Goal: Transaction & Acquisition: Purchase product/service

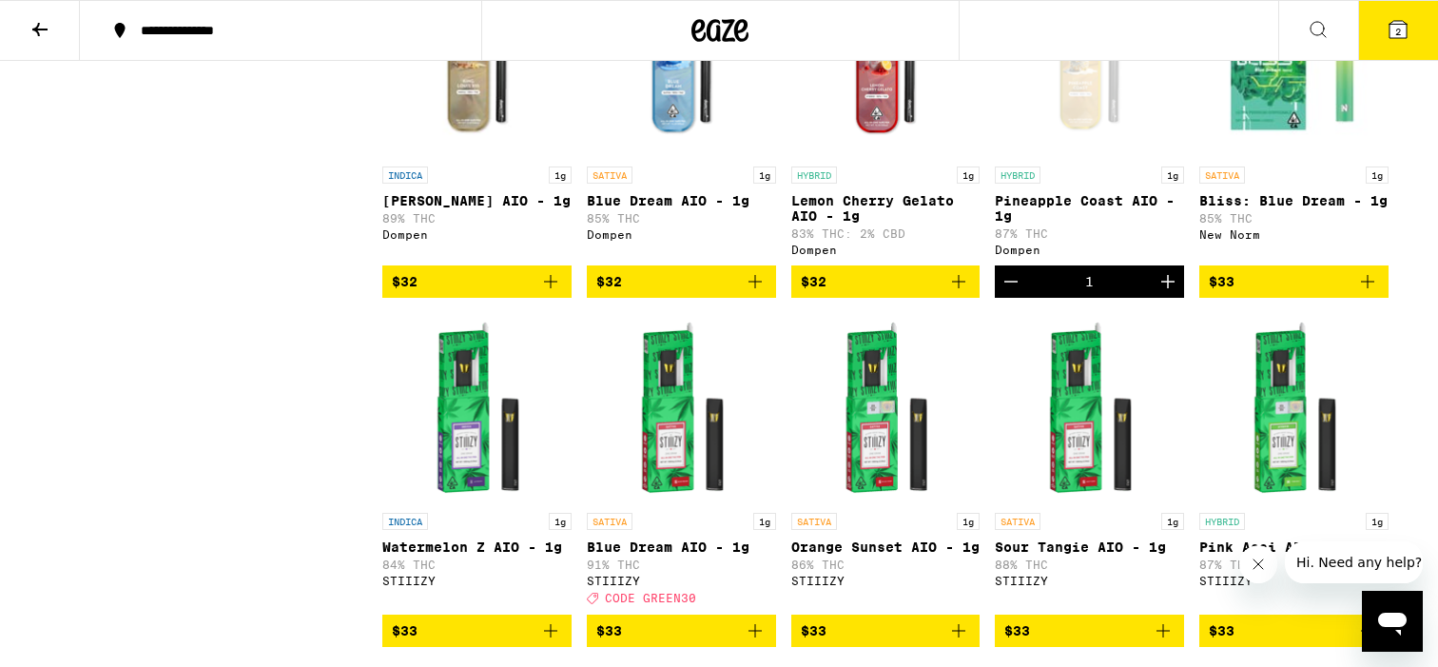
scroll to position [2991, 0]
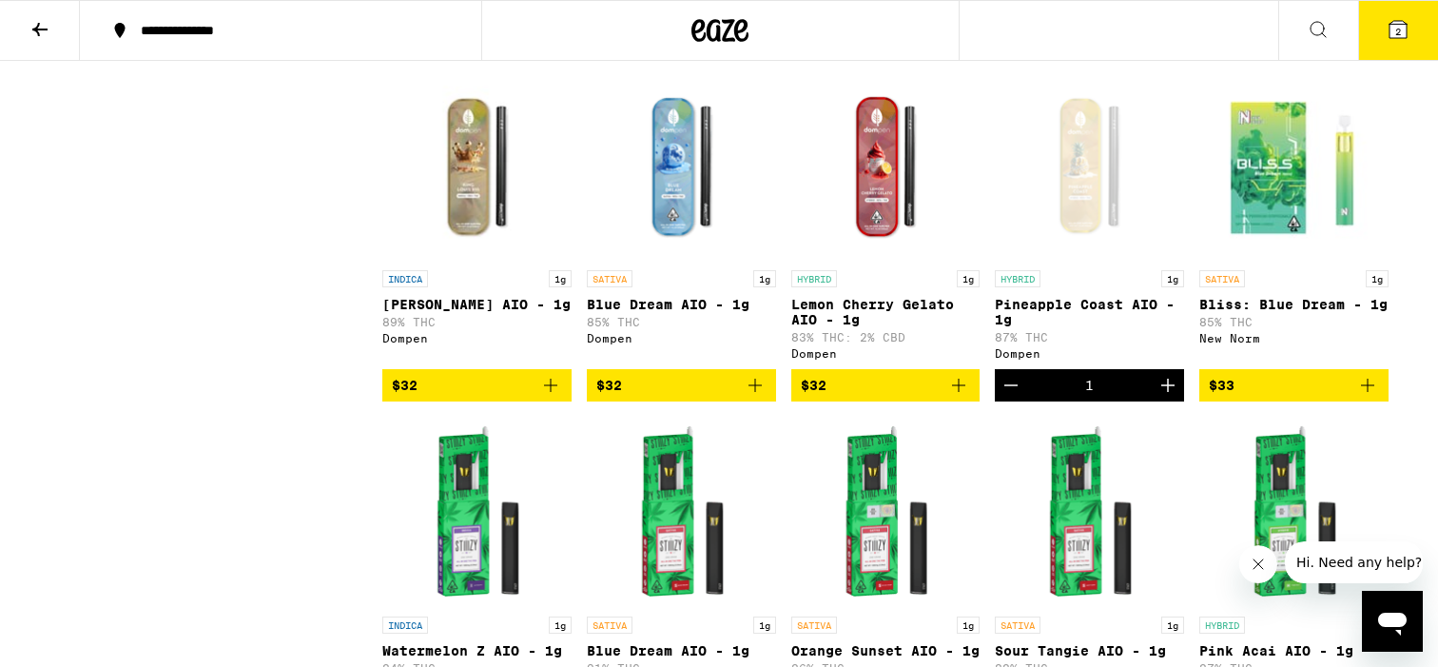
click at [1008, 397] on icon "Decrement" at bounding box center [1011, 385] width 23 height 23
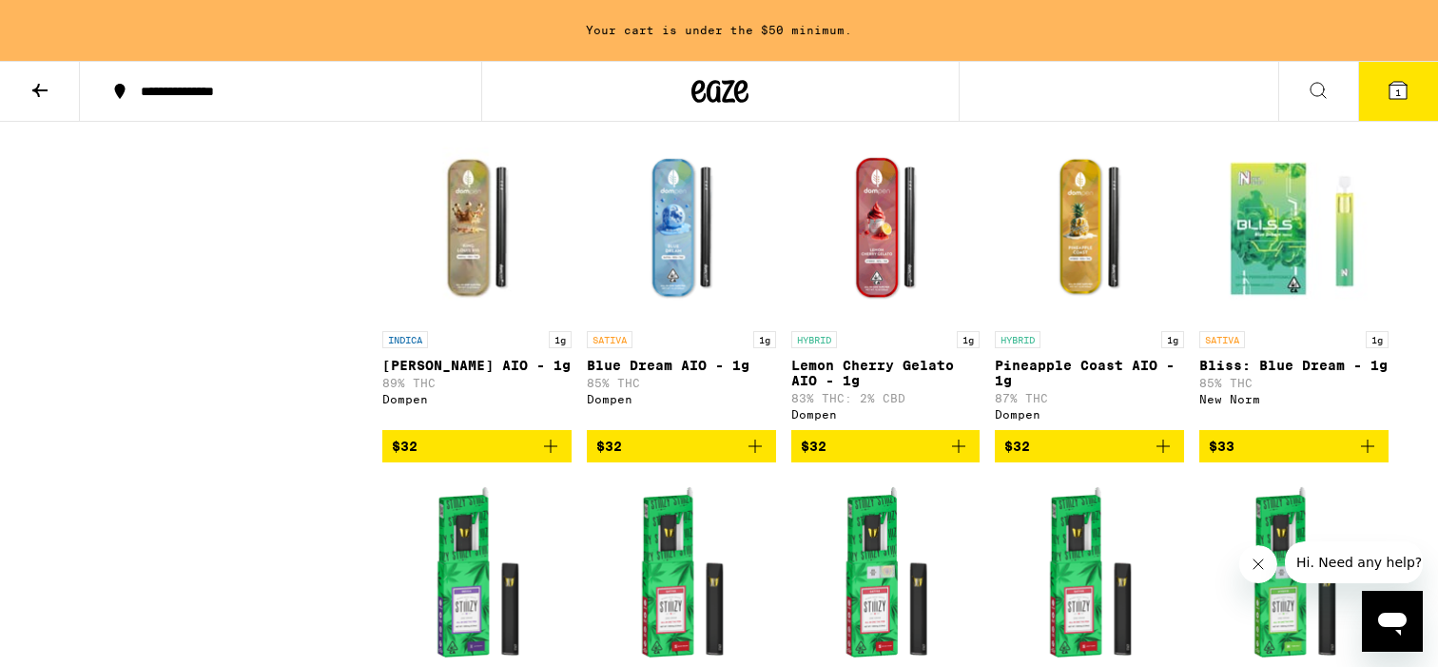
scroll to position [3052, 0]
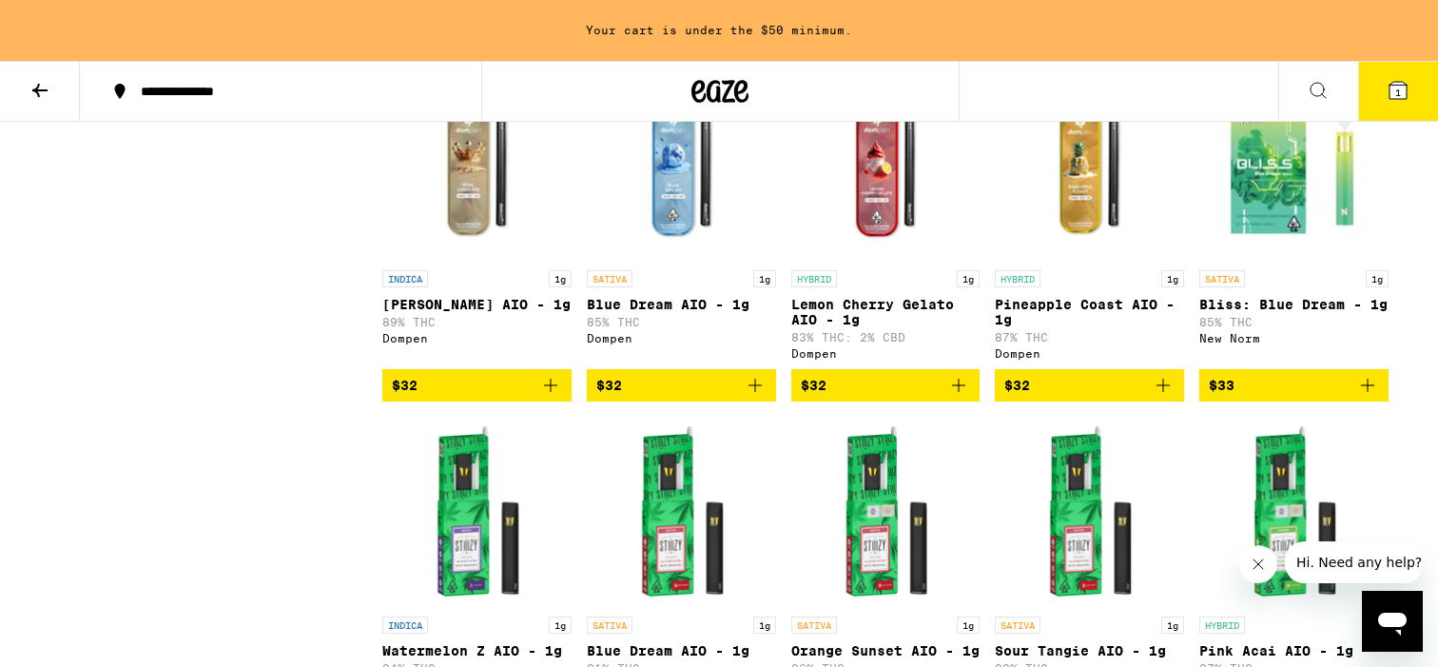
click at [1167, 397] on icon "Add to bag" at bounding box center [1163, 385] width 23 height 23
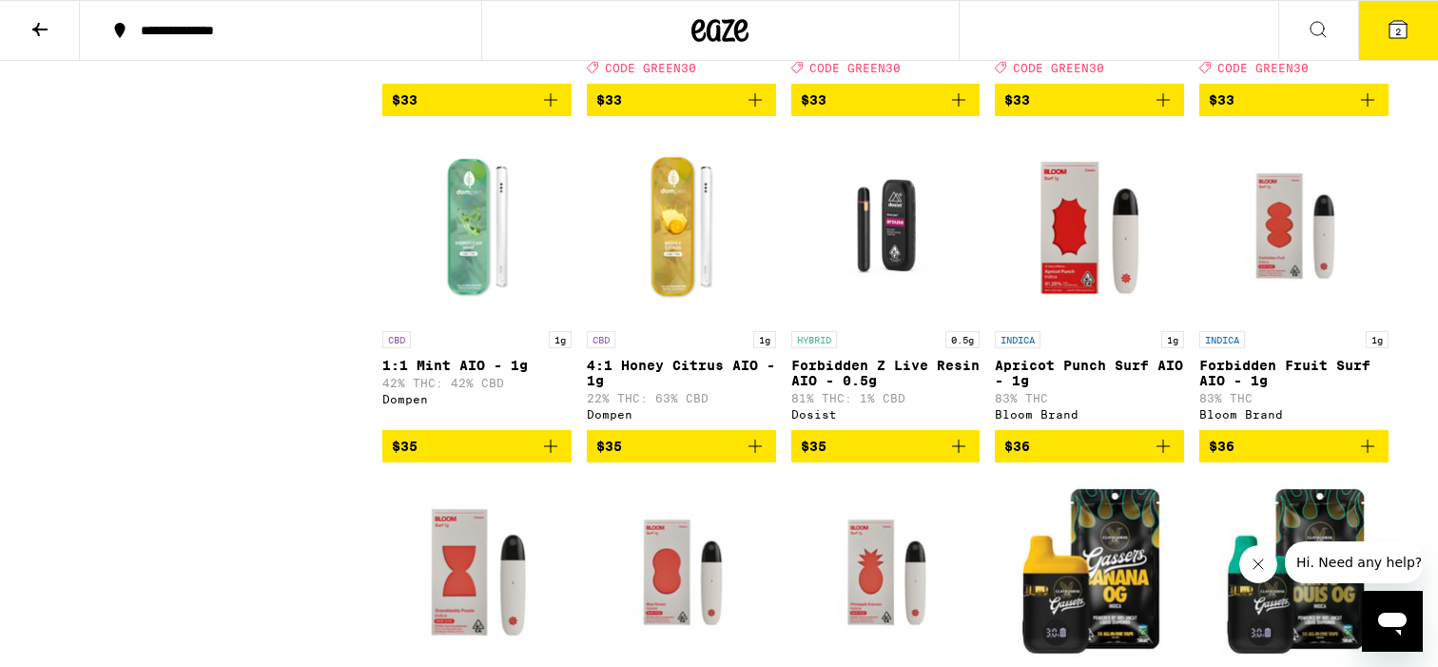
scroll to position [3990, 0]
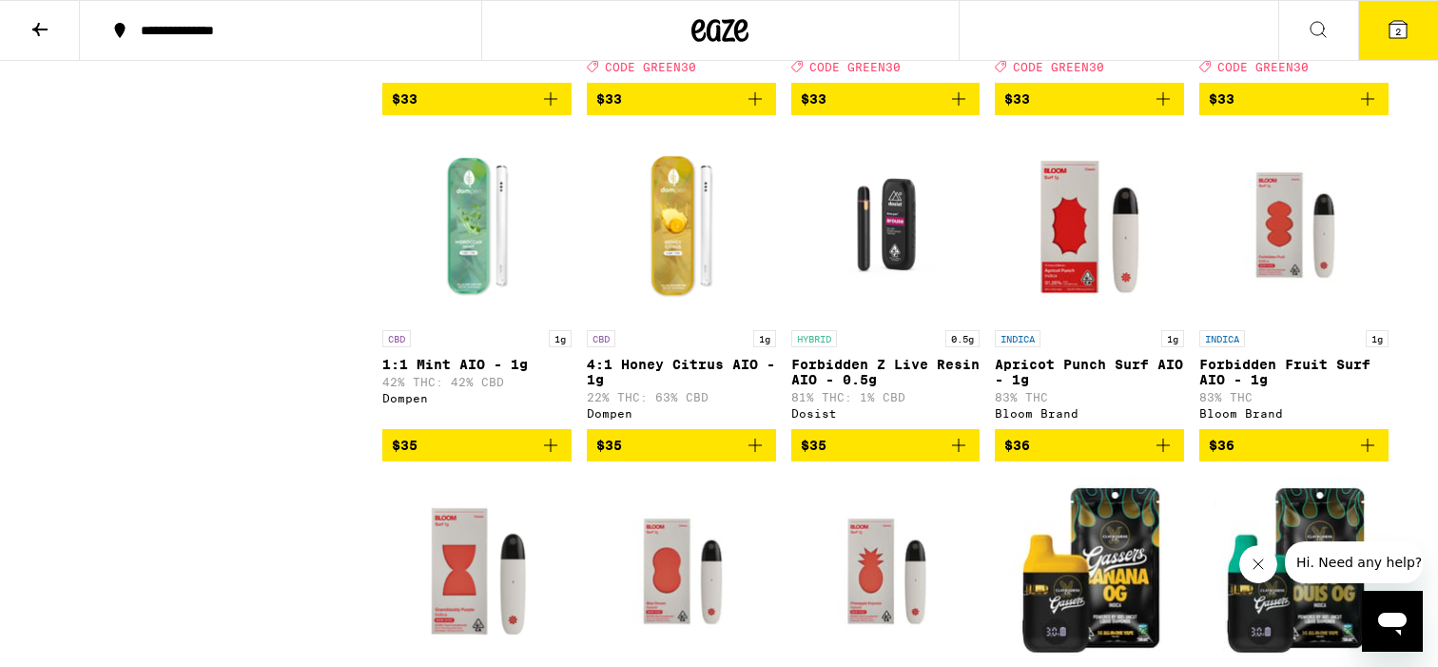
click at [966, 457] on icon "Add to bag" at bounding box center [958, 445] width 23 height 23
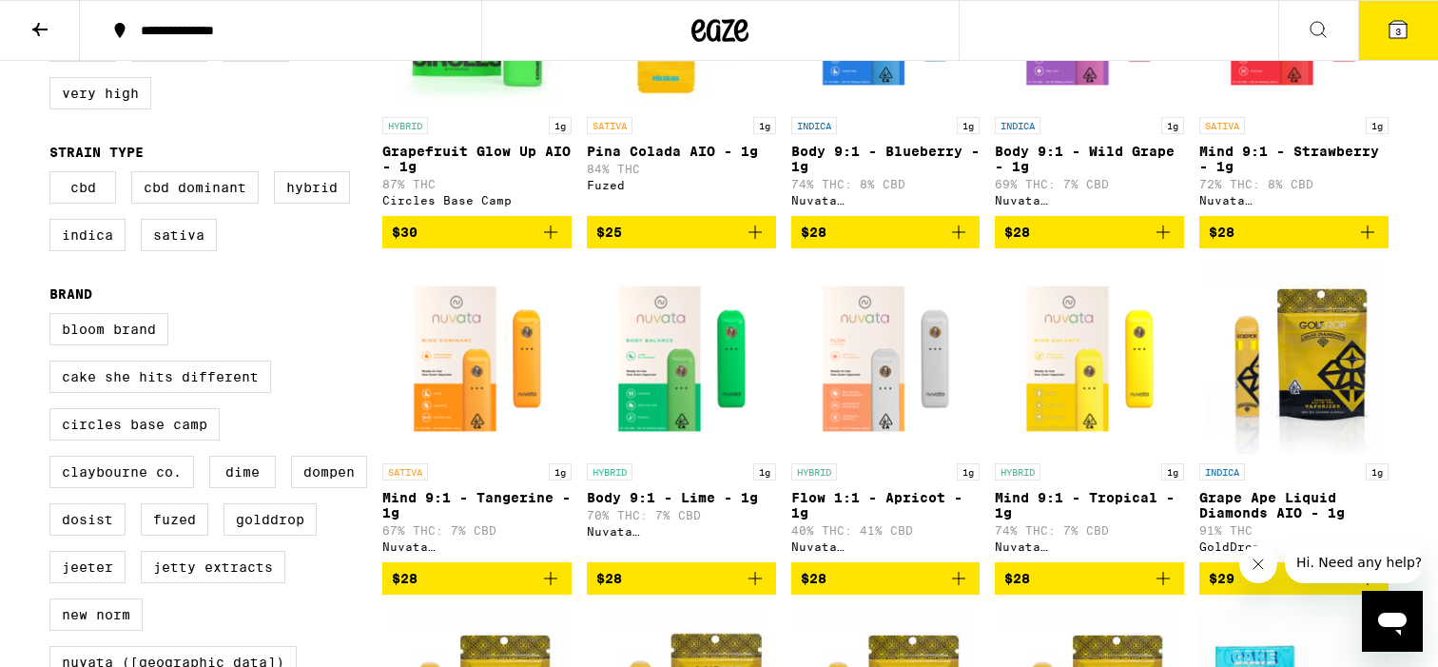
scroll to position [0, 0]
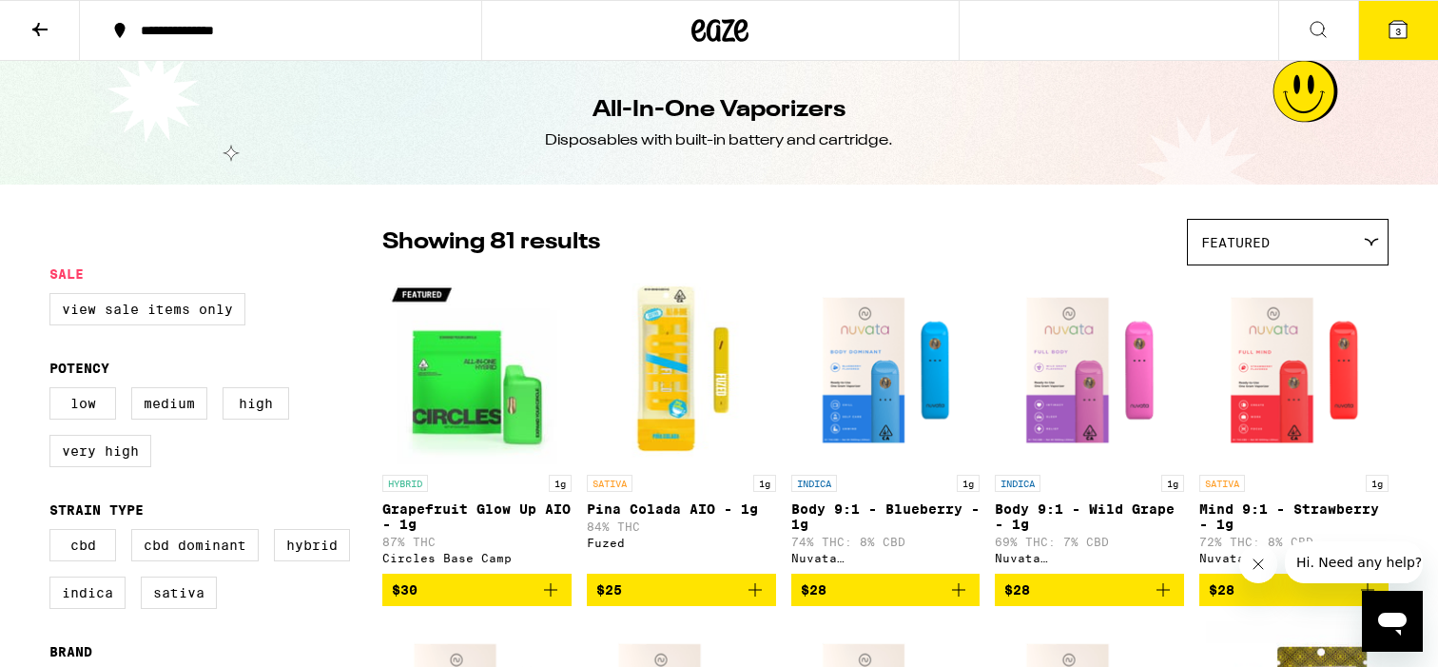
click at [1326, 23] on icon at bounding box center [1318, 29] width 23 height 23
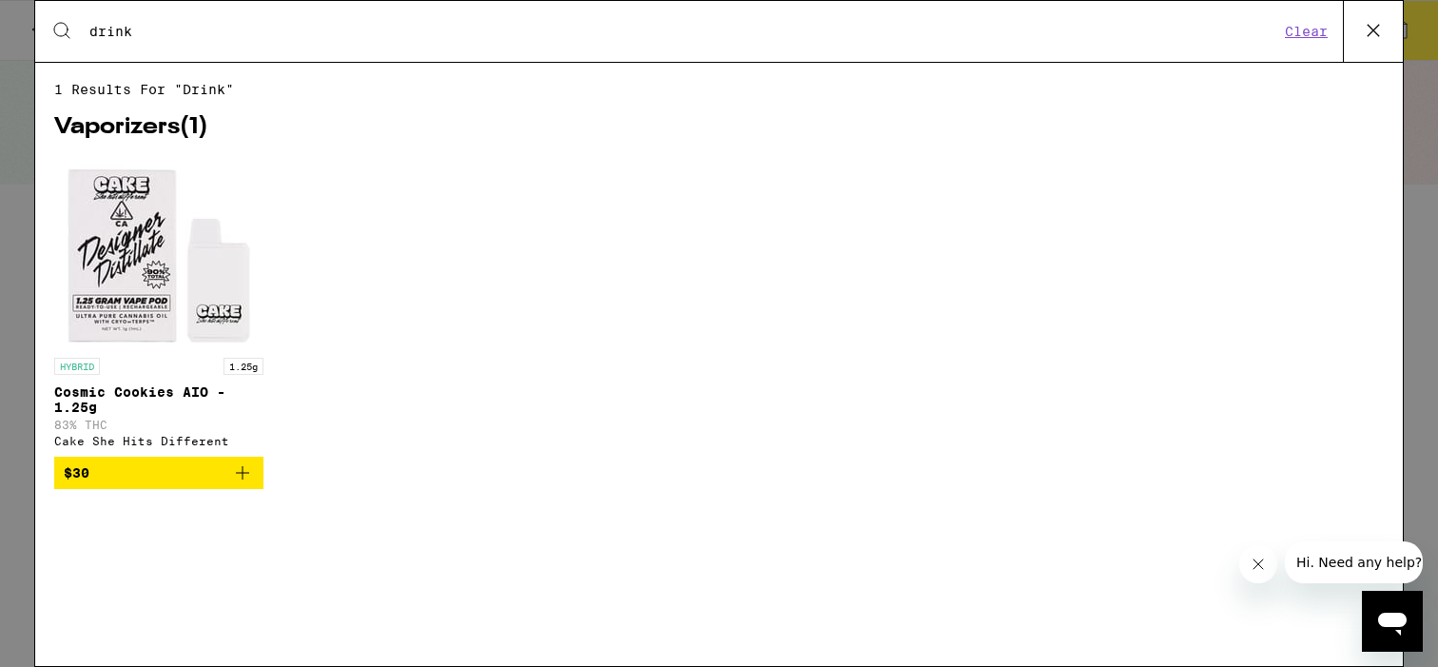
type input "drink"
click at [1301, 19] on div "Search for Products drink Clear" at bounding box center [719, 31] width 1368 height 61
click at [1301, 28] on button "Clear" at bounding box center [1306, 31] width 54 height 17
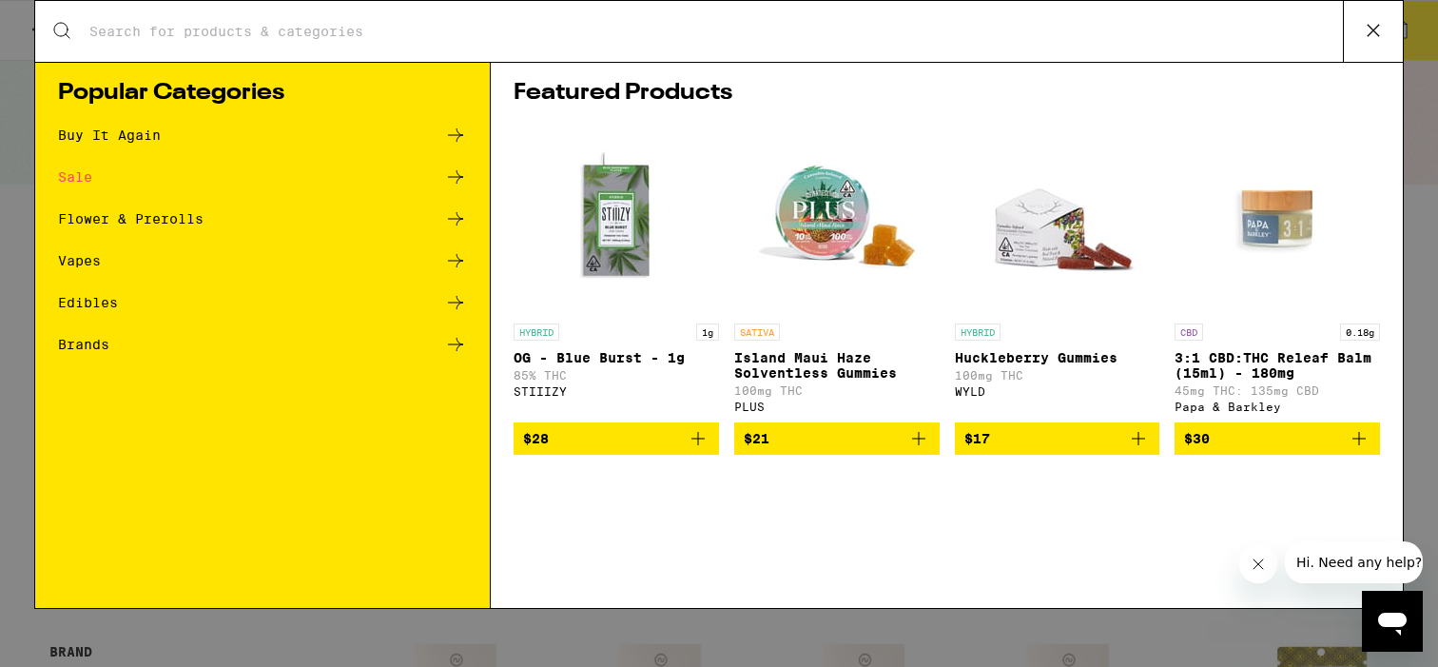
click at [314, 300] on div "Edibles" at bounding box center [262, 302] width 409 height 23
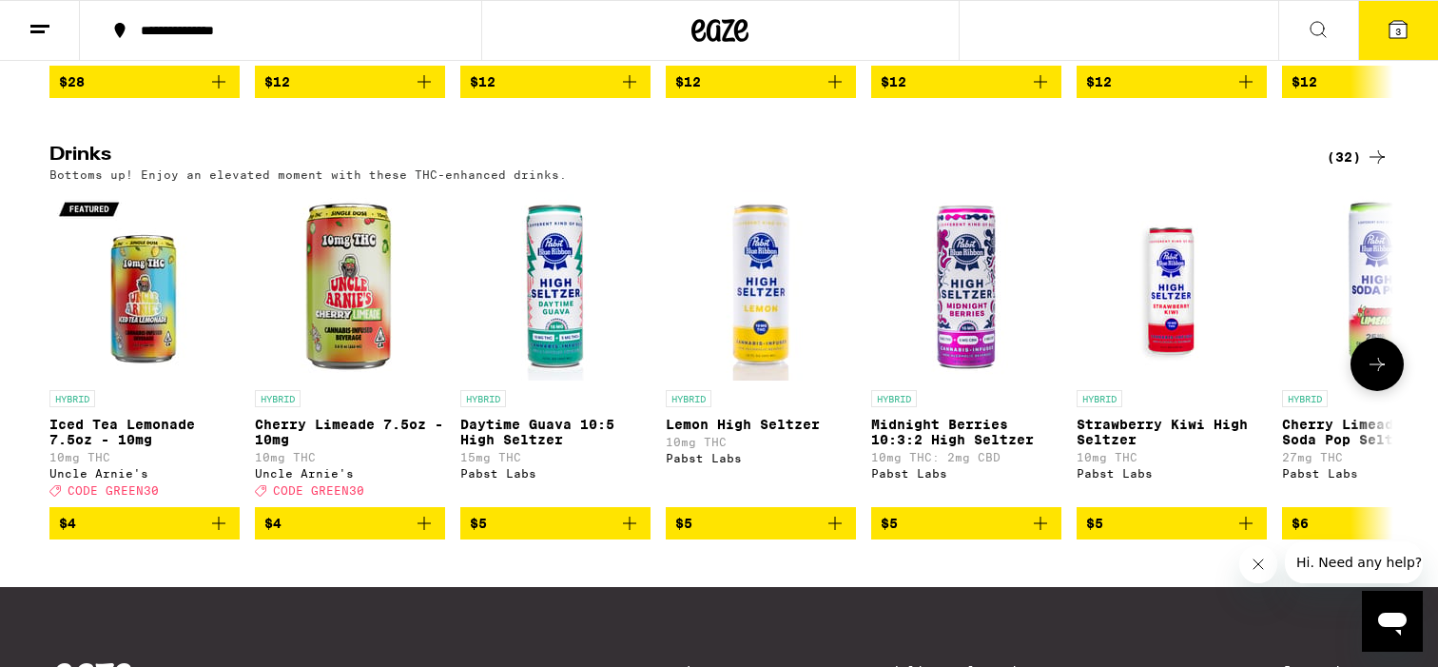
scroll to position [980, 0]
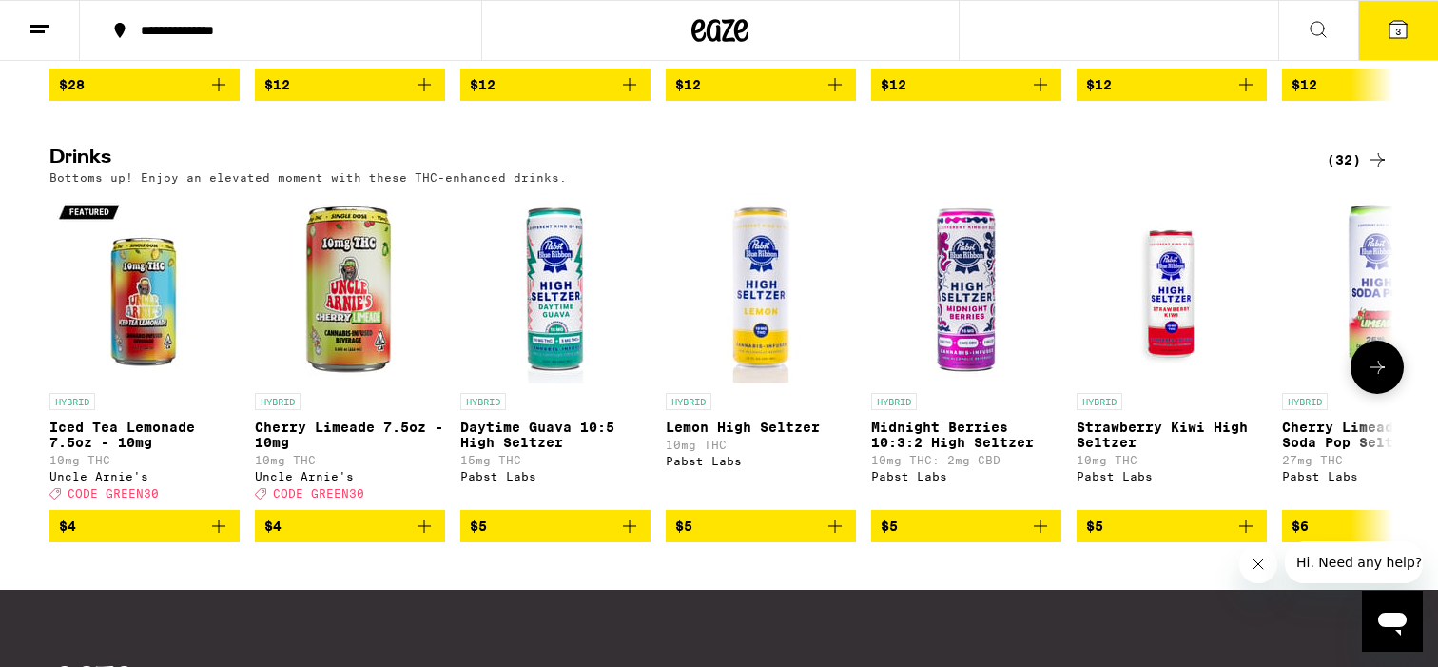
click at [1371, 379] on icon at bounding box center [1377, 367] width 23 height 23
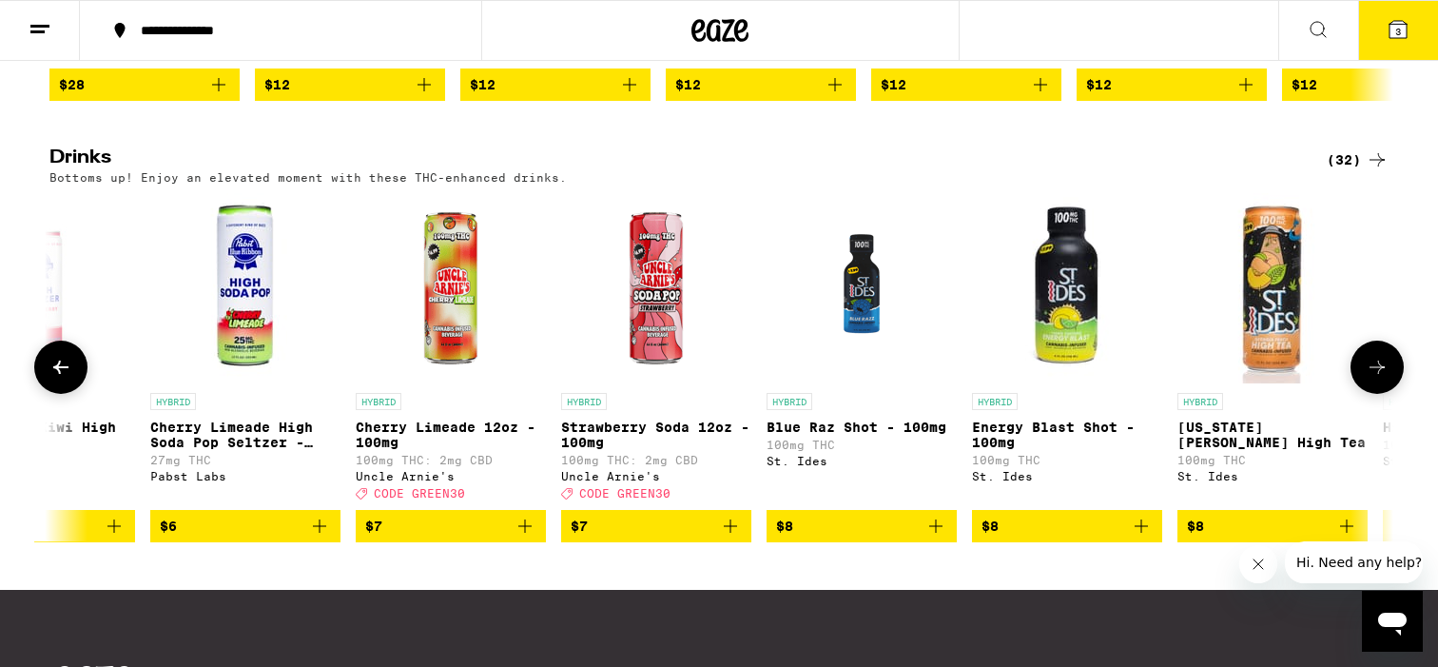
click at [1371, 379] on icon at bounding box center [1377, 367] width 23 height 23
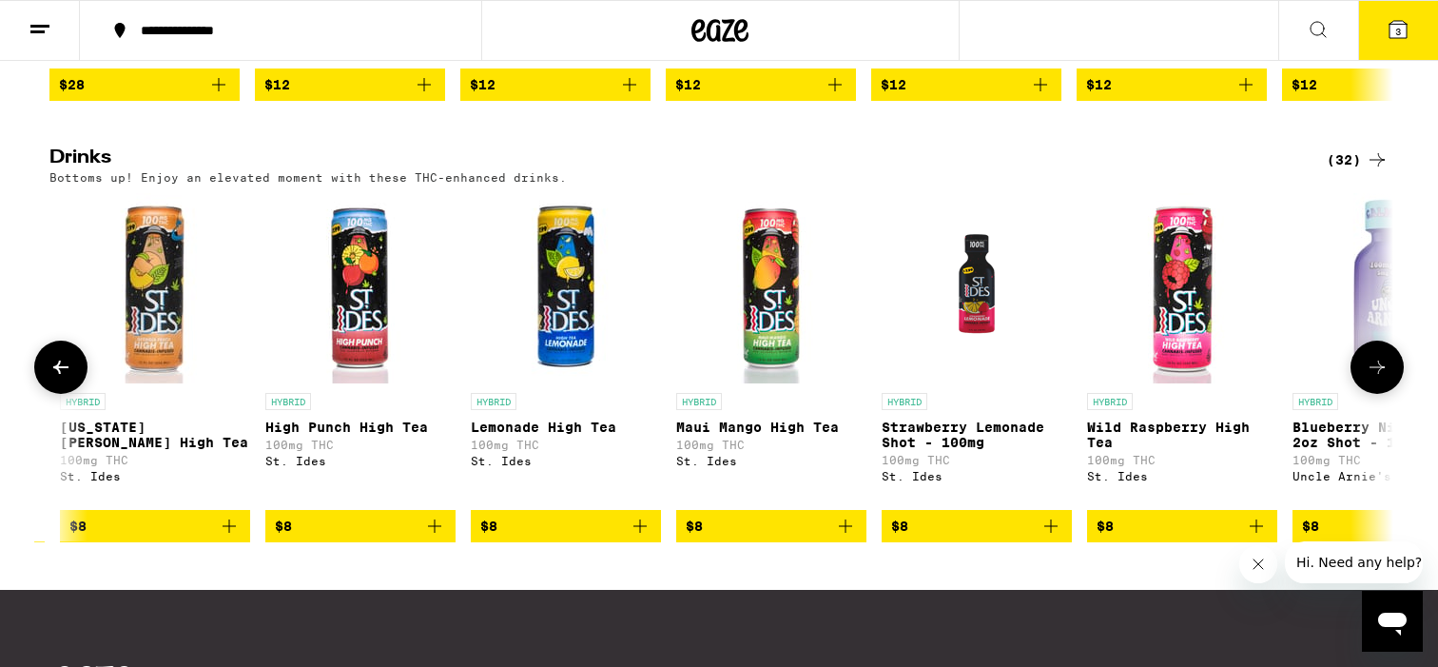
scroll to position [0, 2264]
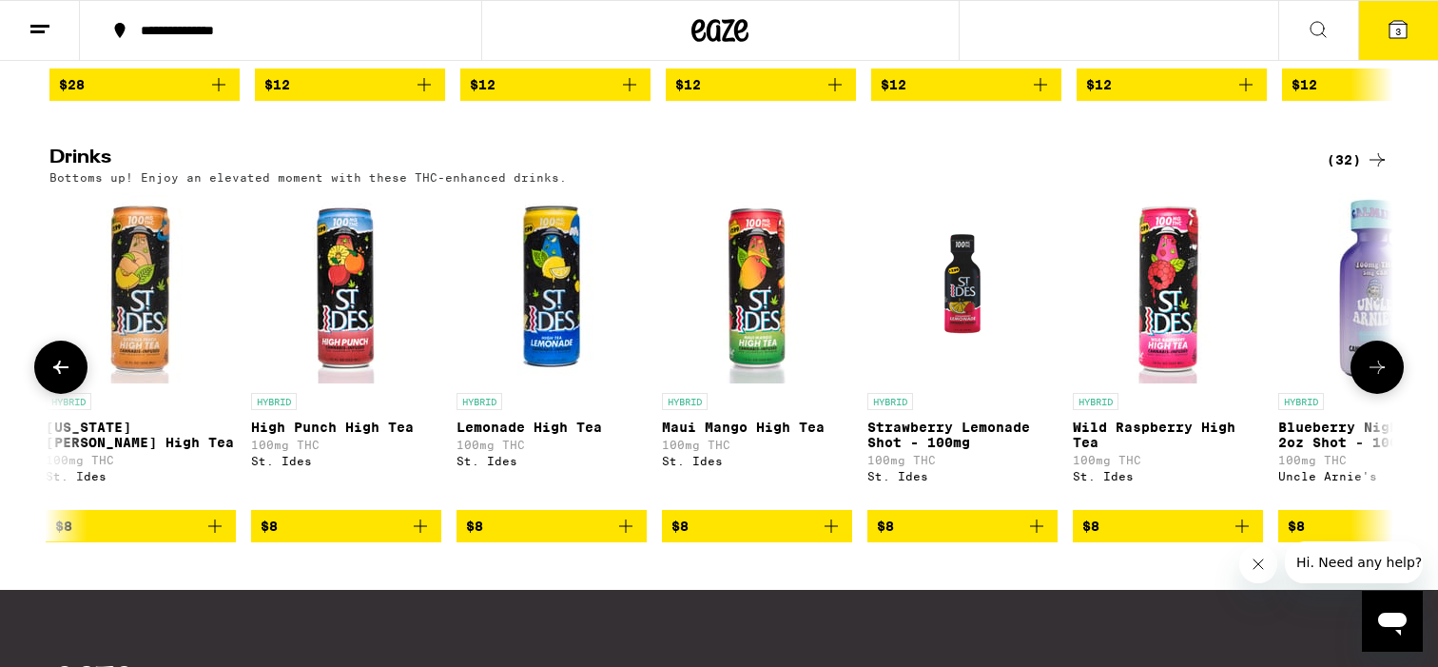
click at [1372, 379] on icon at bounding box center [1377, 367] width 23 height 23
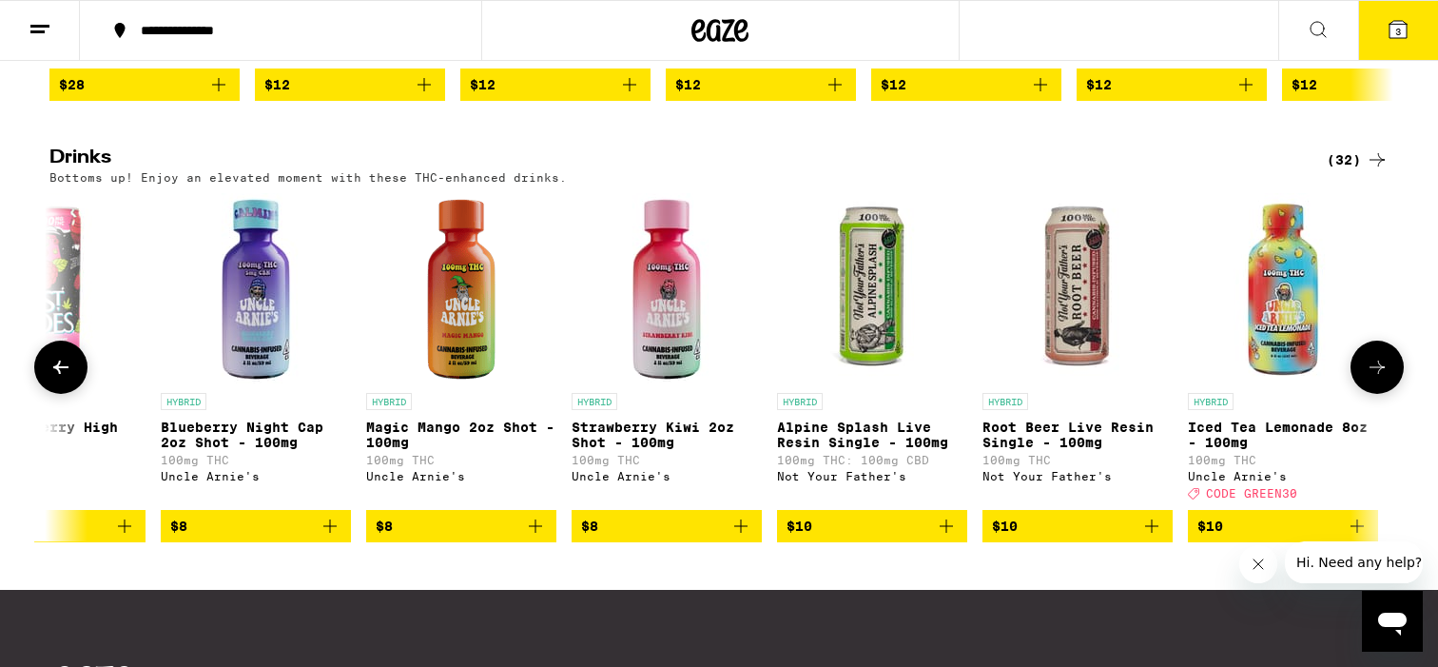
scroll to position [0, 3396]
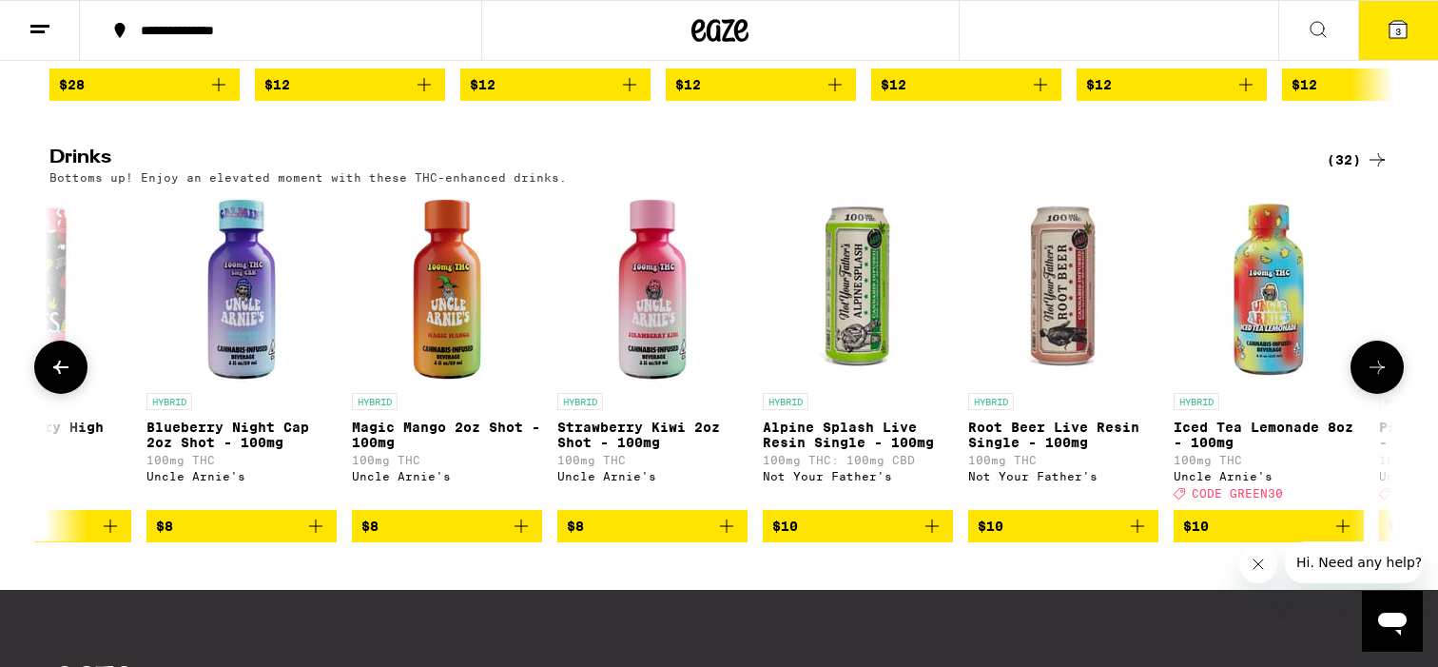
click at [1372, 379] on icon at bounding box center [1377, 367] width 23 height 23
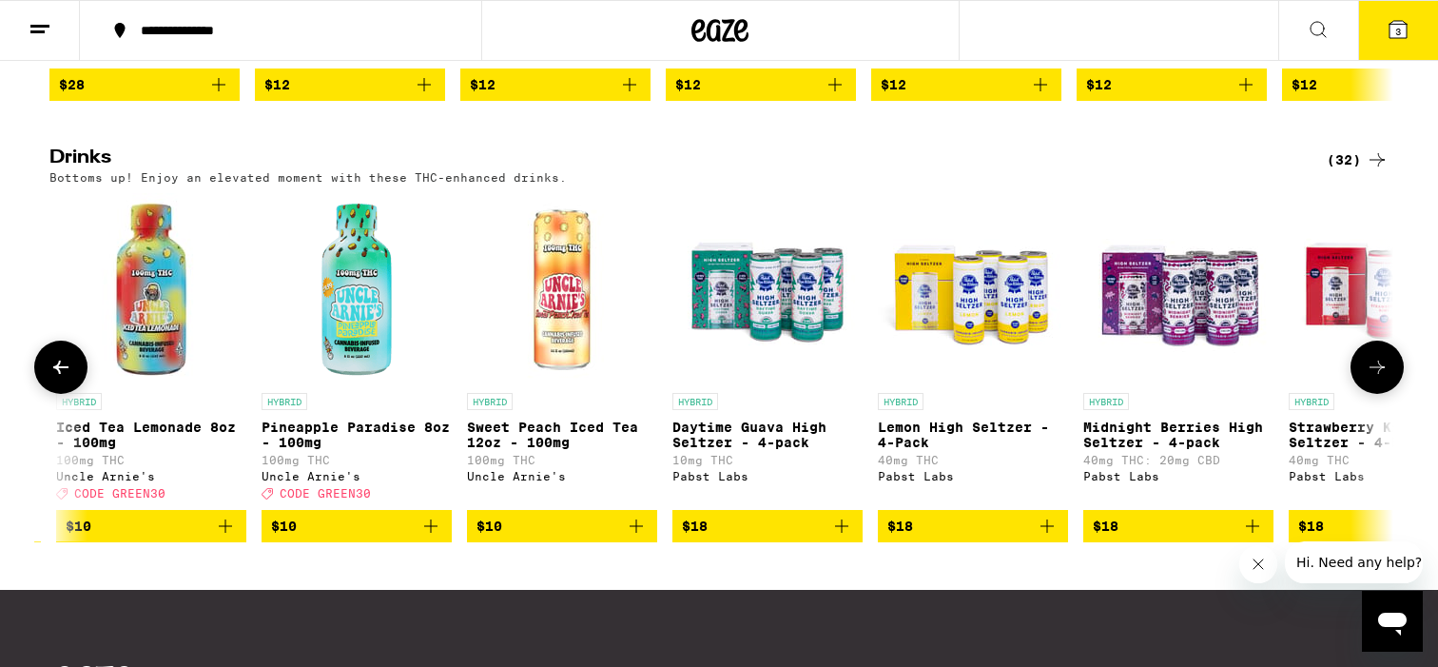
scroll to position [0, 4527]
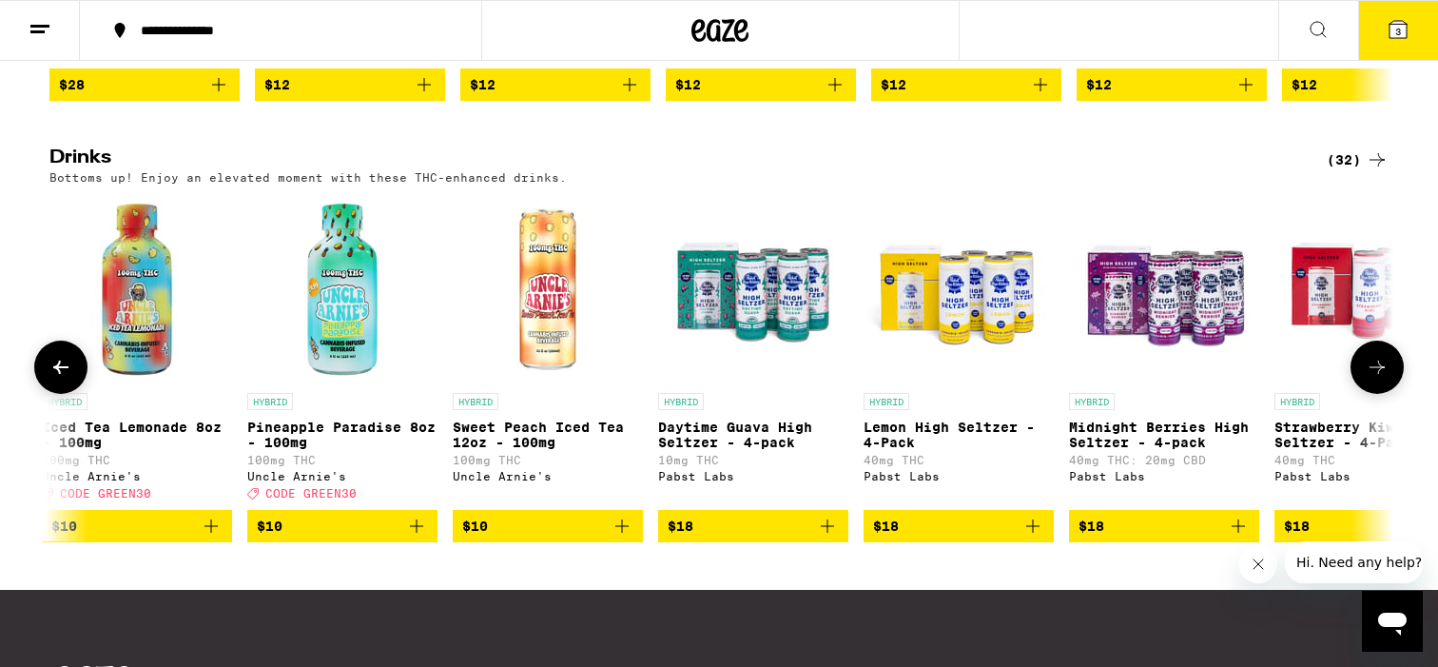
click at [1372, 379] on icon at bounding box center [1377, 367] width 23 height 23
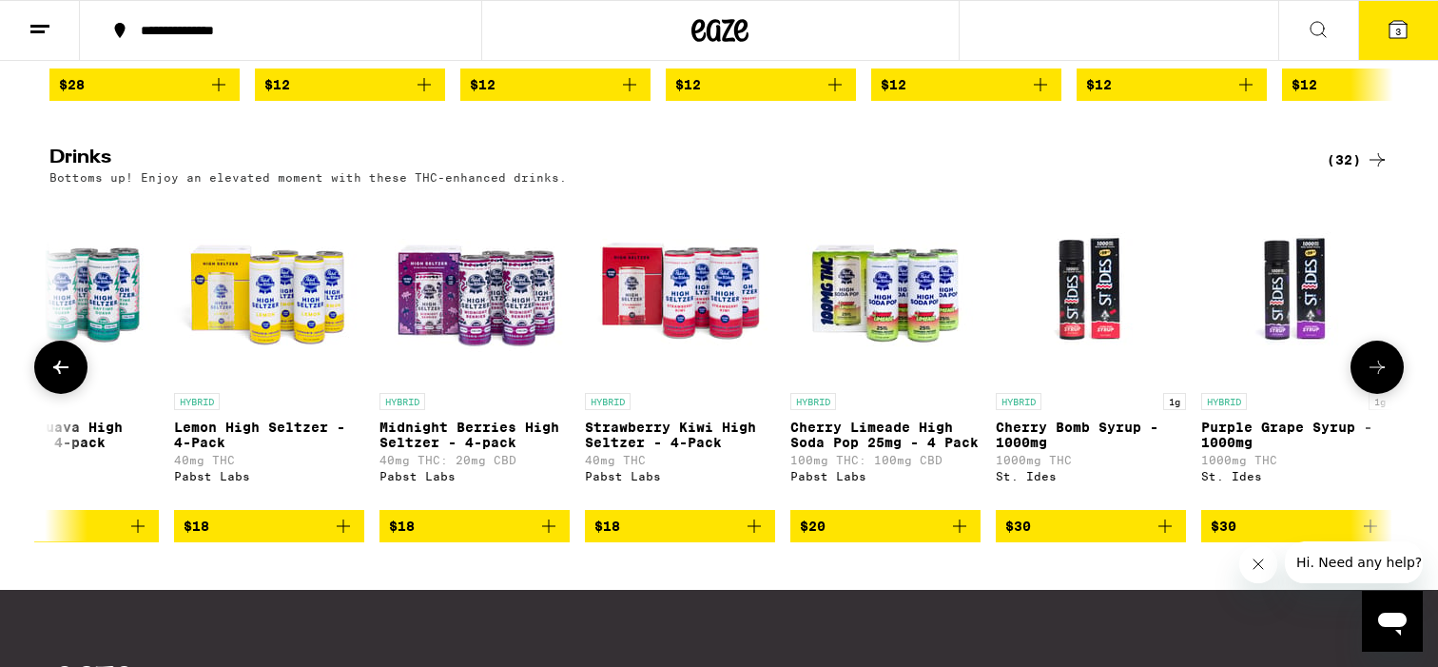
scroll to position [0, 5235]
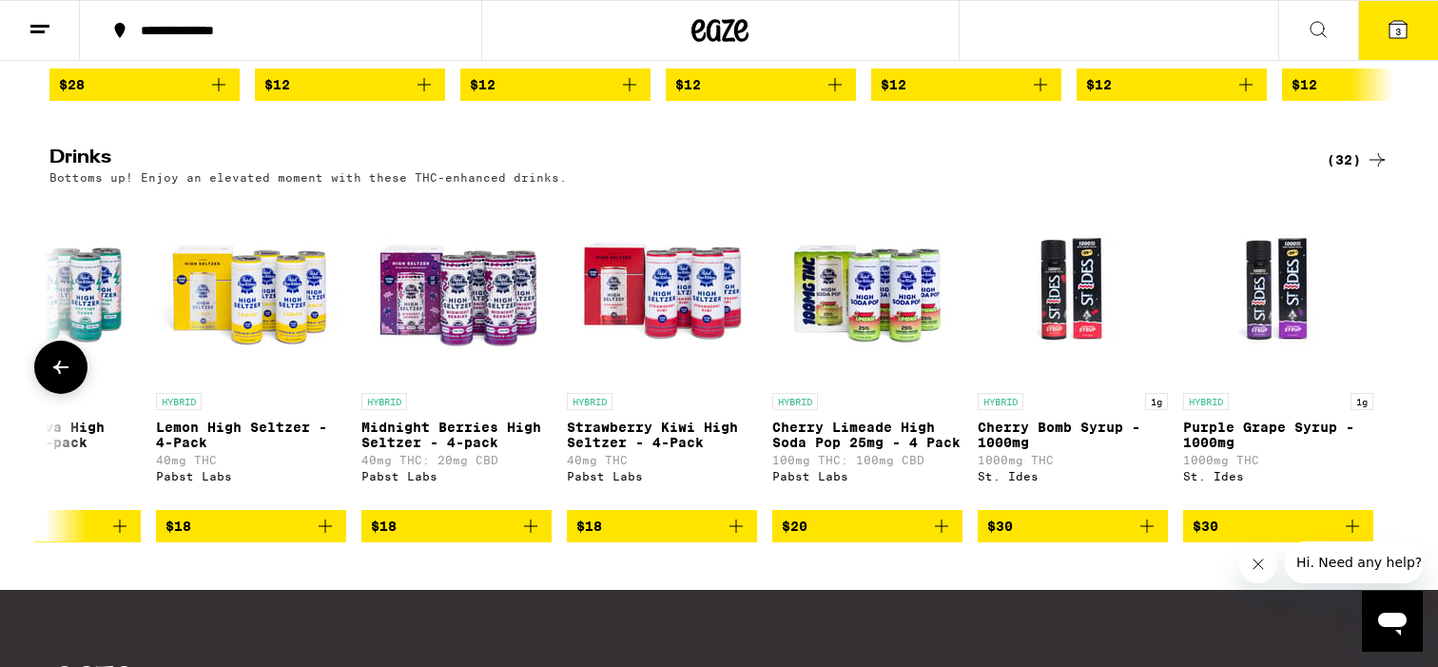
click at [1372, 394] on div at bounding box center [1377, 367] width 53 height 53
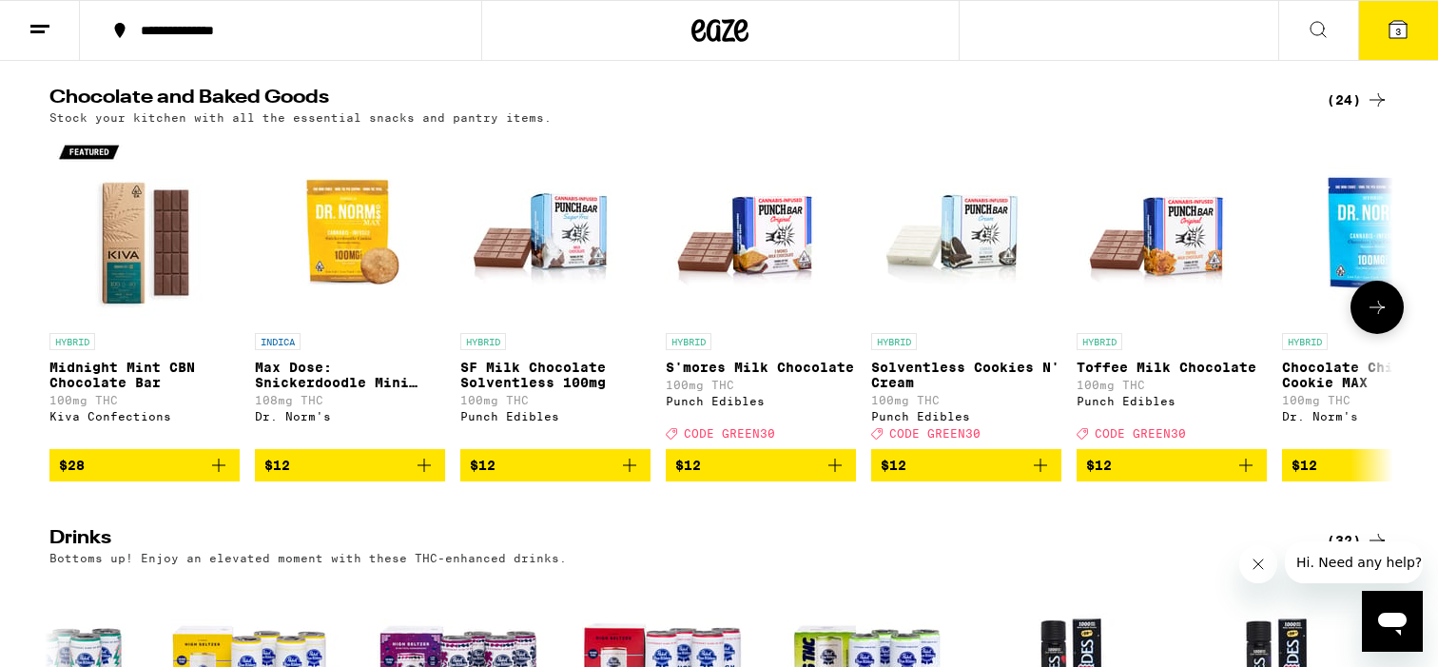
scroll to position [562, 0]
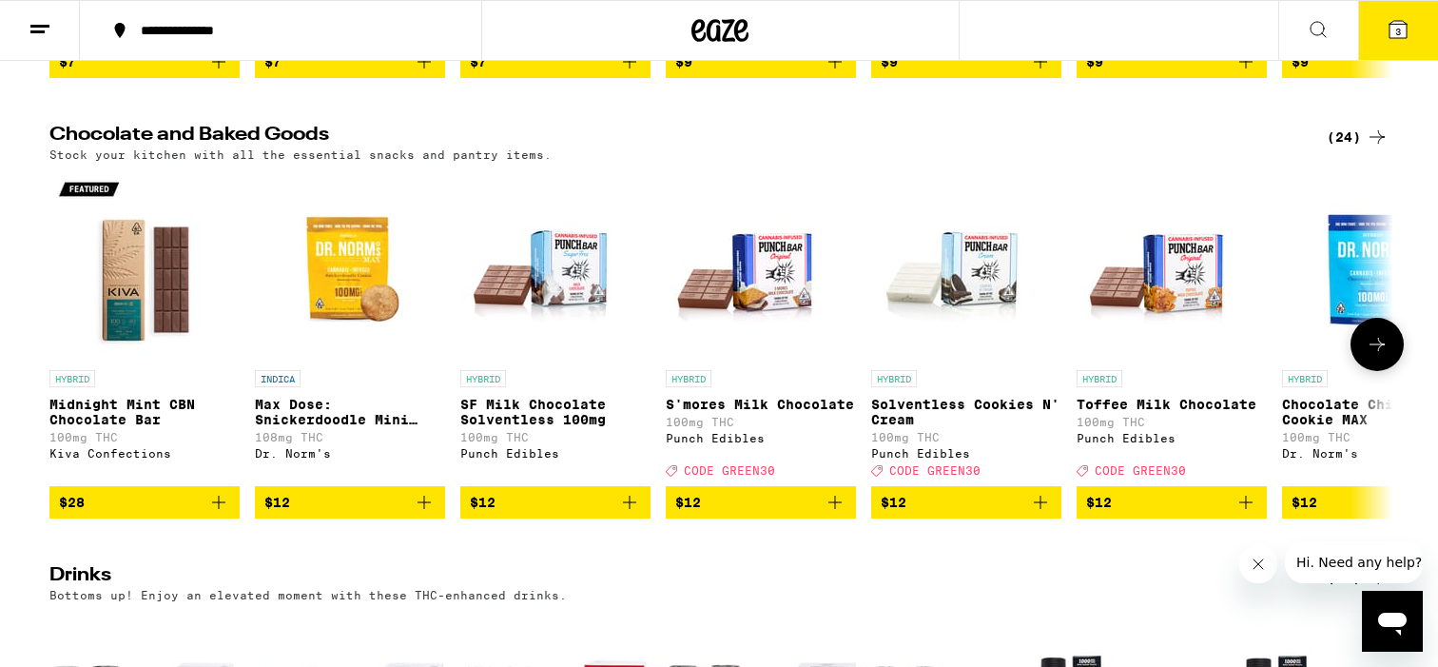
click at [1372, 356] on icon at bounding box center [1377, 344] width 23 height 23
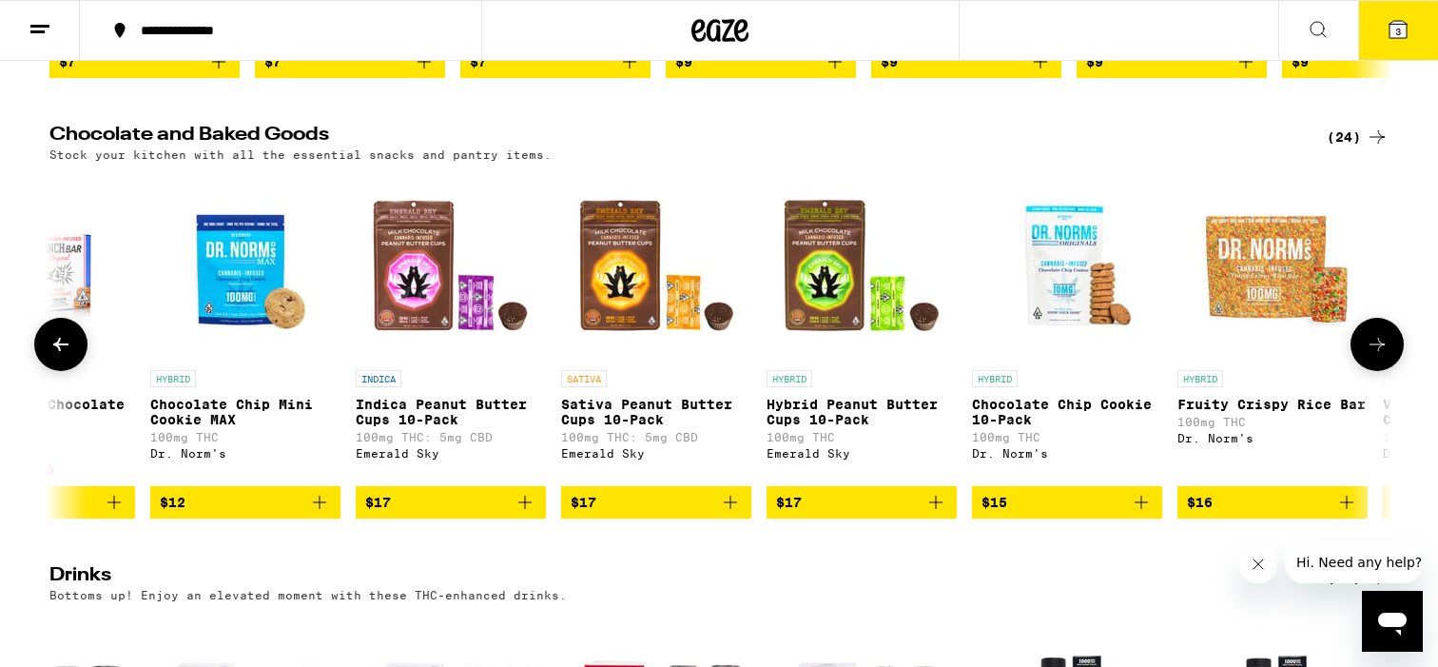
click at [1372, 356] on icon at bounding box center [1377, 344] width 23 height 23
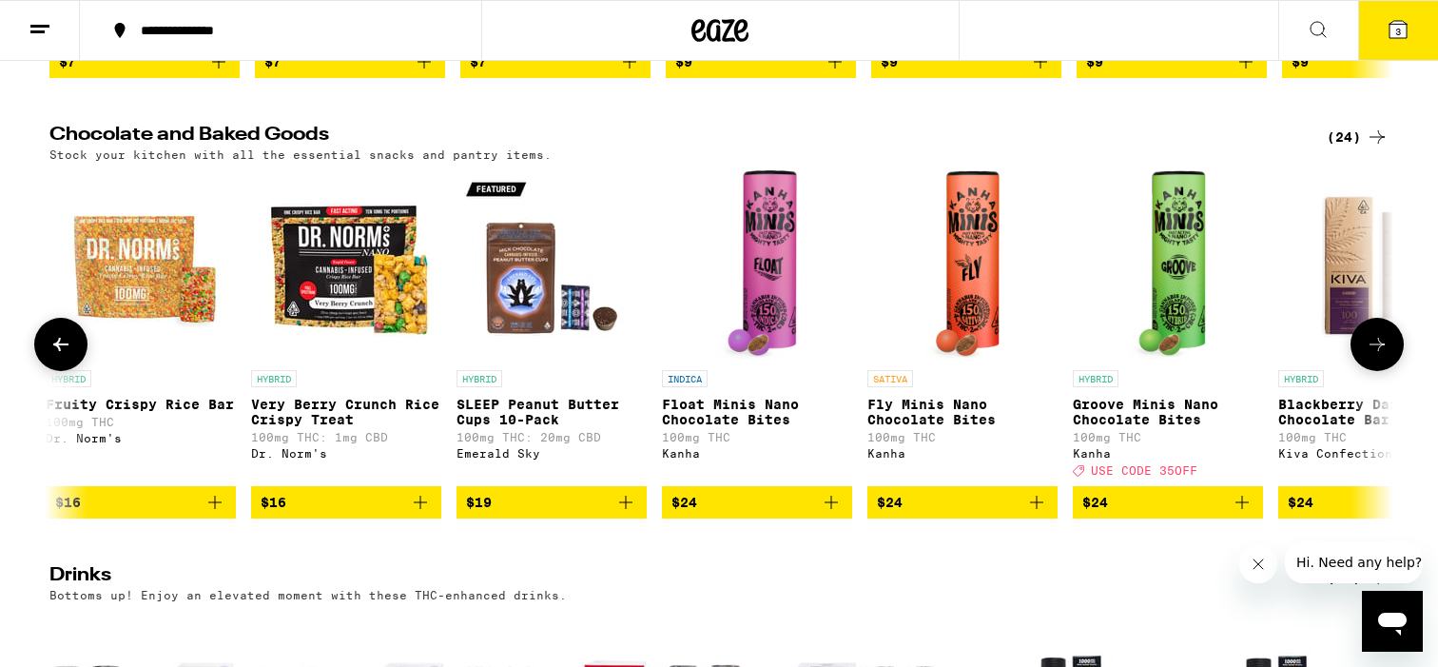
click at [1372, 356] on icon at bounding box center [1377, 344] width 23 height 23
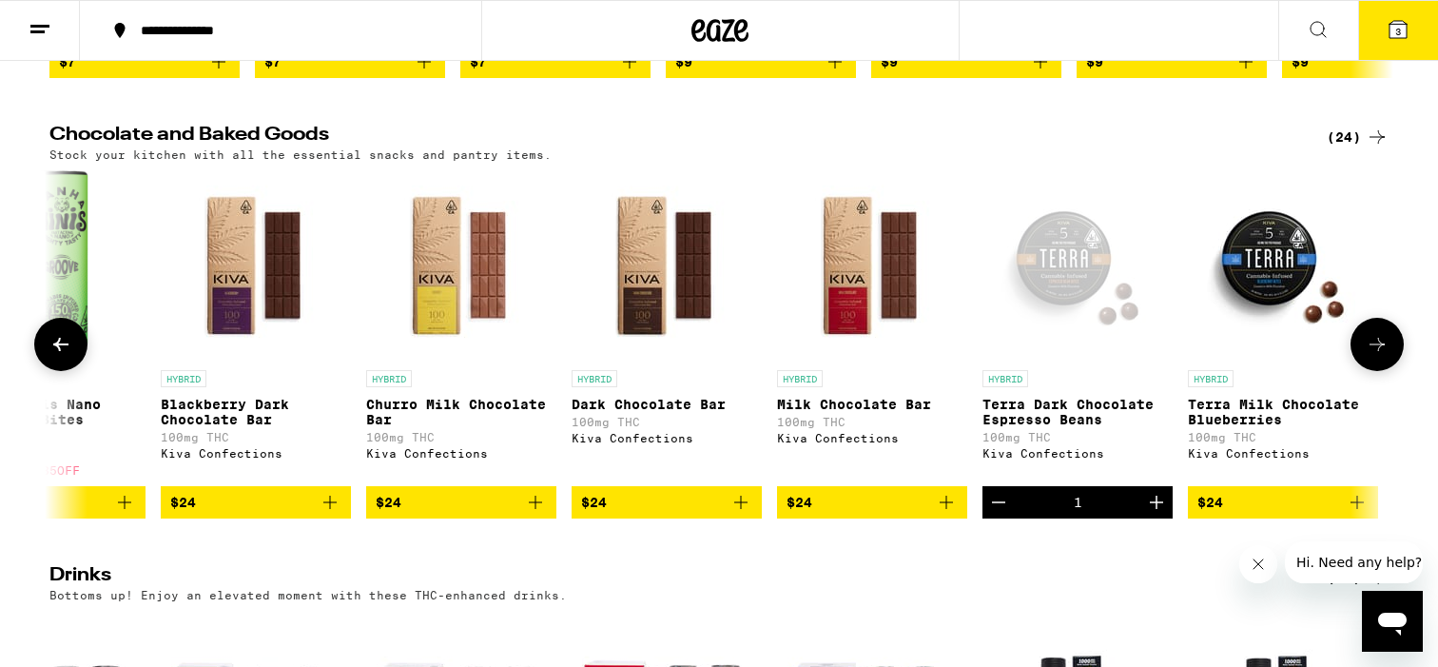
scroll to position [0, 3396]
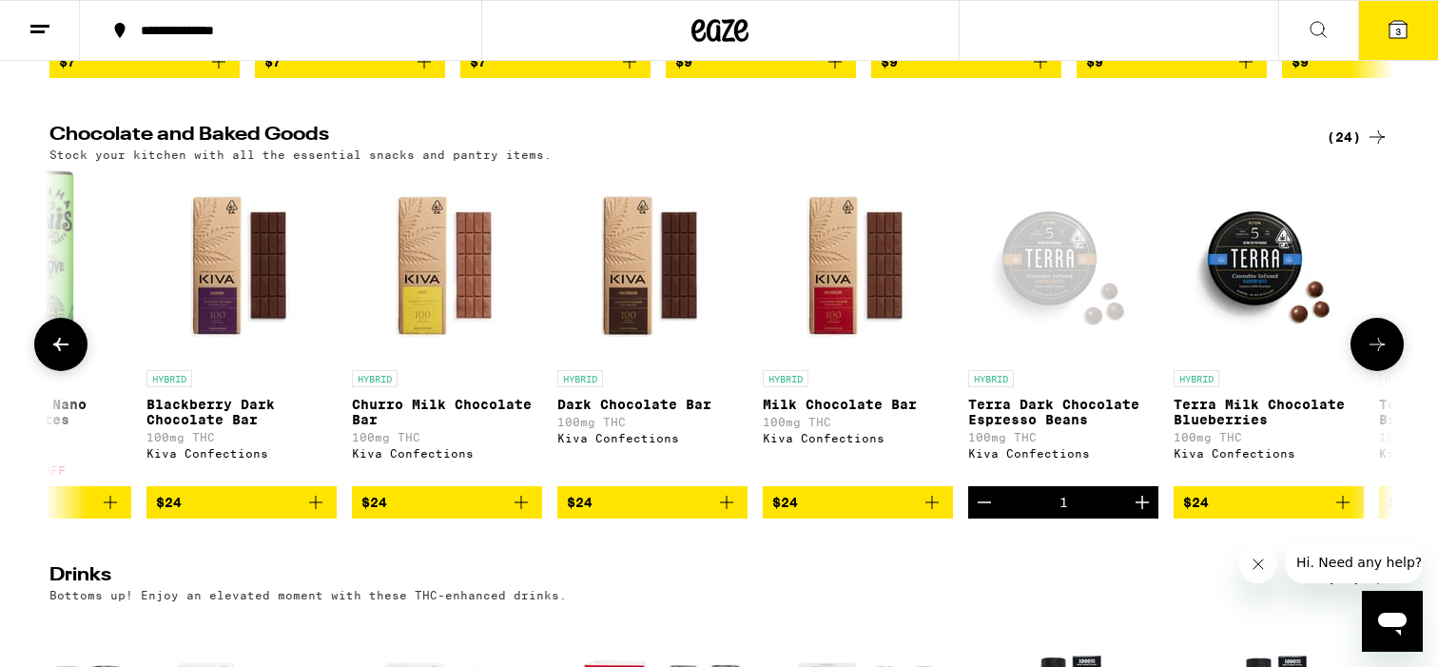
click at [1372, 356] on icon at bounding box center [1377, 344] width 23 height 23
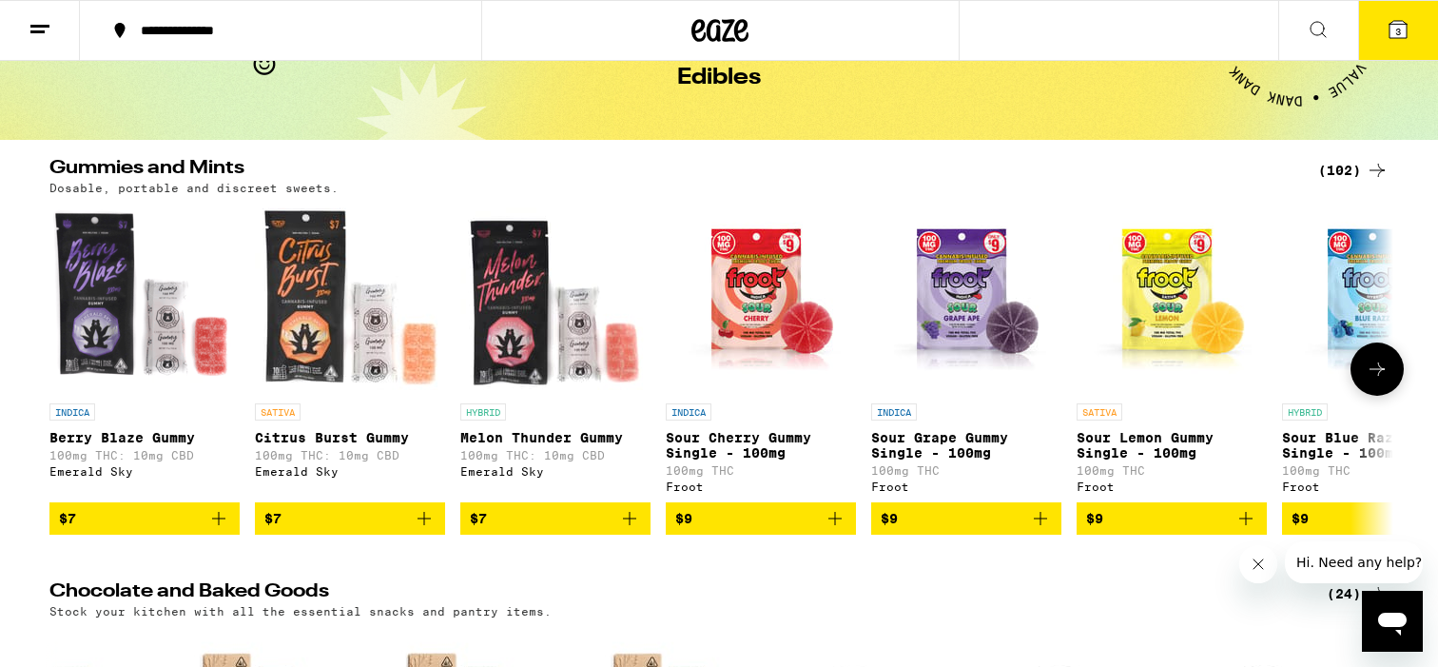
scroll to position [137, 0]
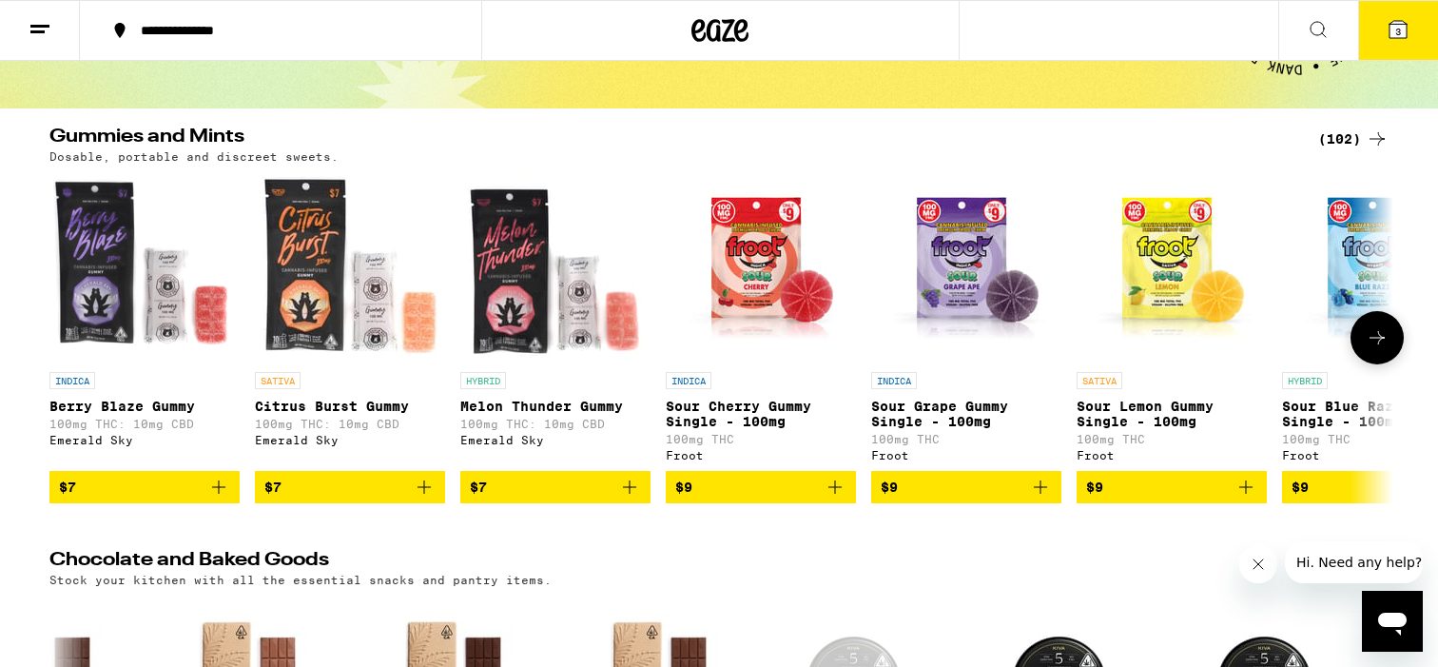
click at [1380, 349] on icon at bounding box center [1377, 337] width 23 height 23
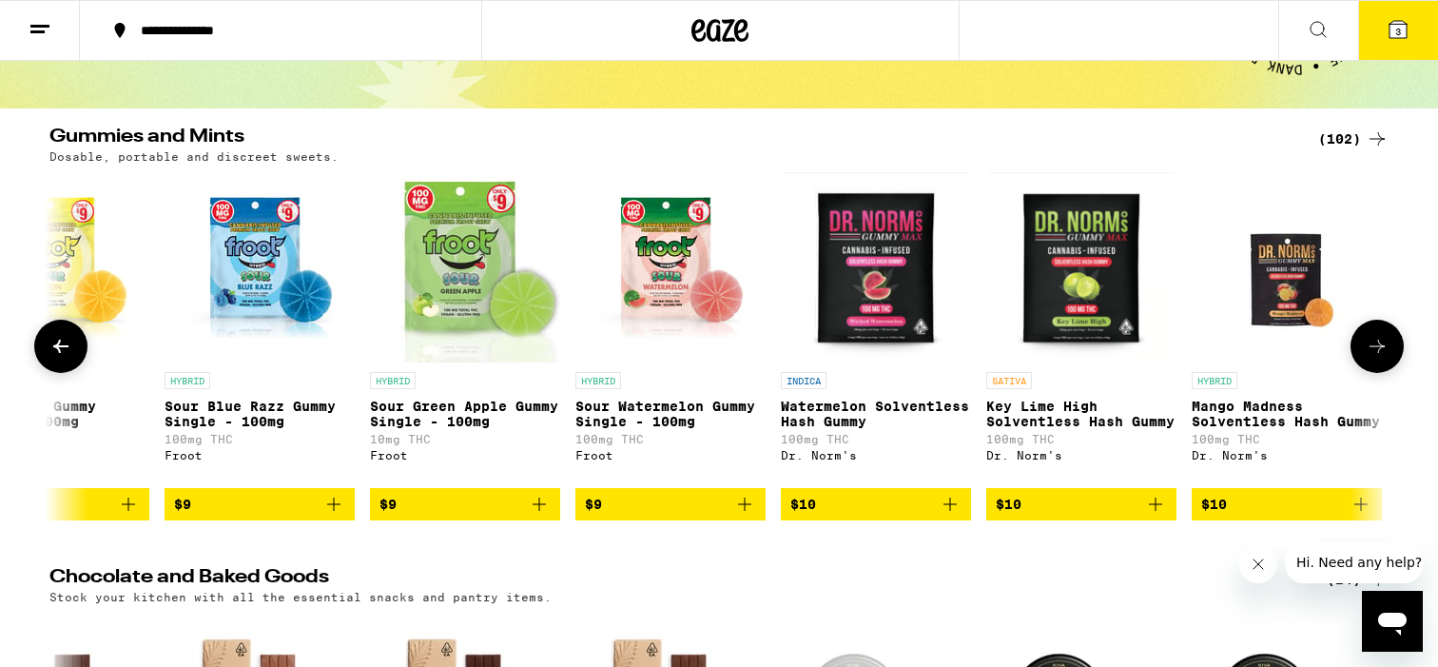
scroll to position [0, 1132]
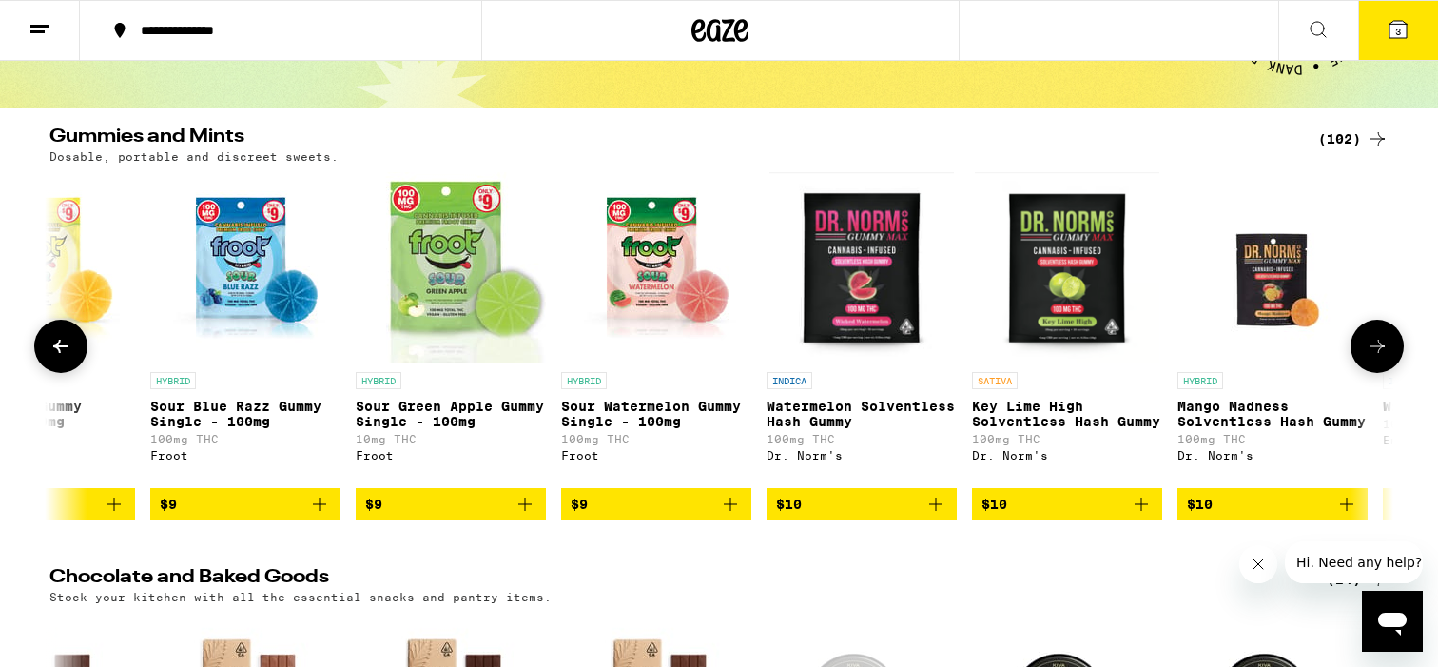
click at [1380, 353] on icon at bounding box center [1377, 346] width 15 height 13
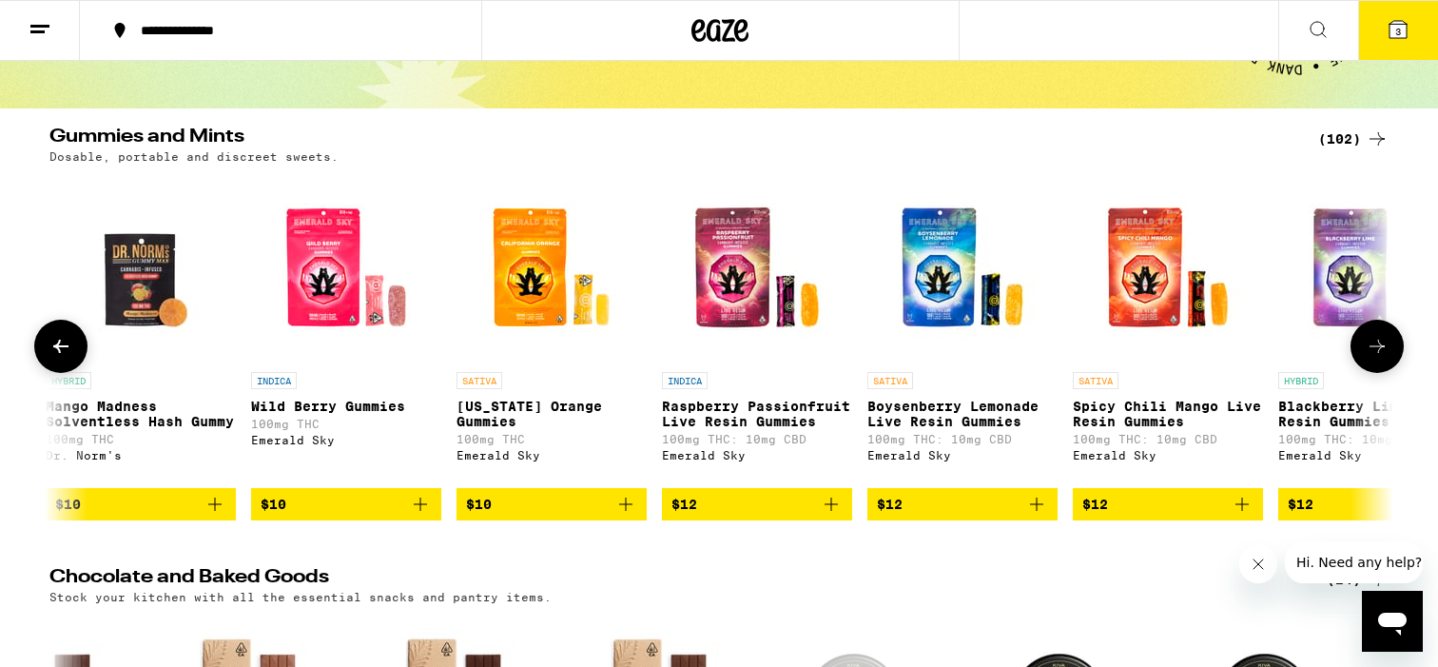
click at [1380, 353] on icon at bounding box center [1377, 346] width 15 height 13
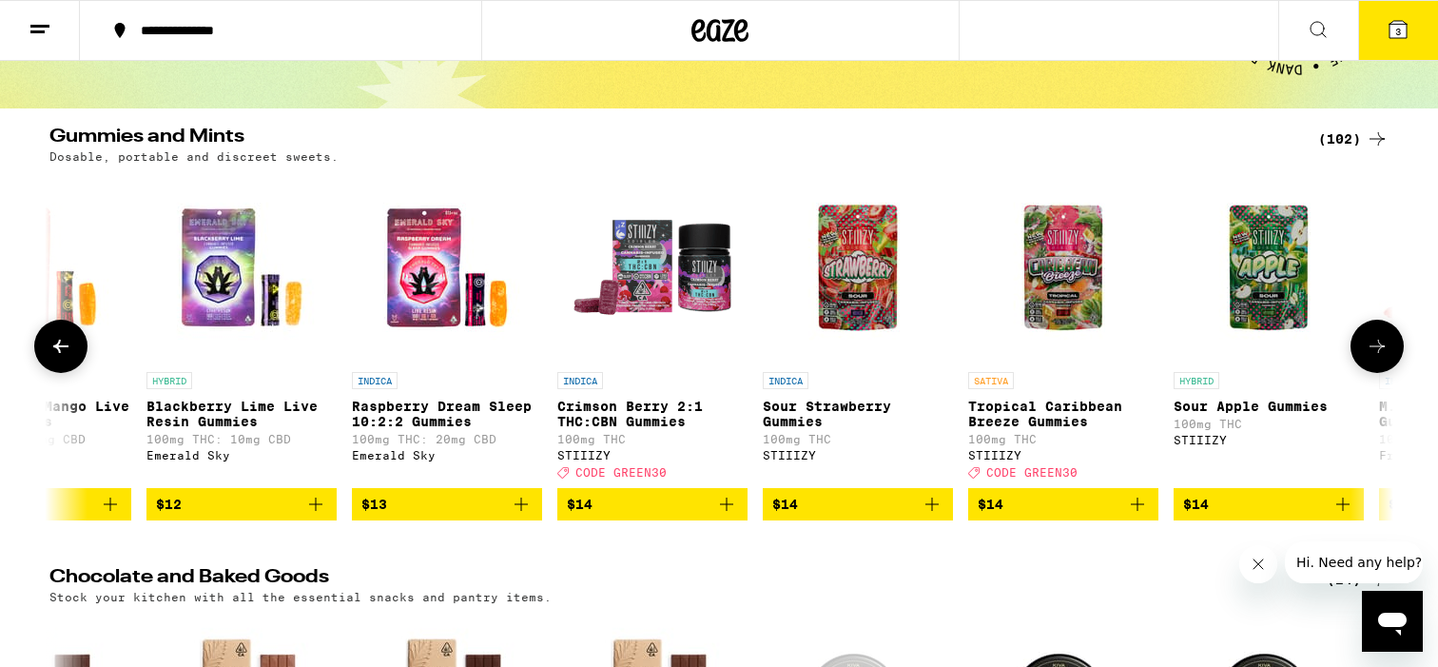
click at [1380, 353] on icon at bounding box center [1377, 346] width 15 height 13
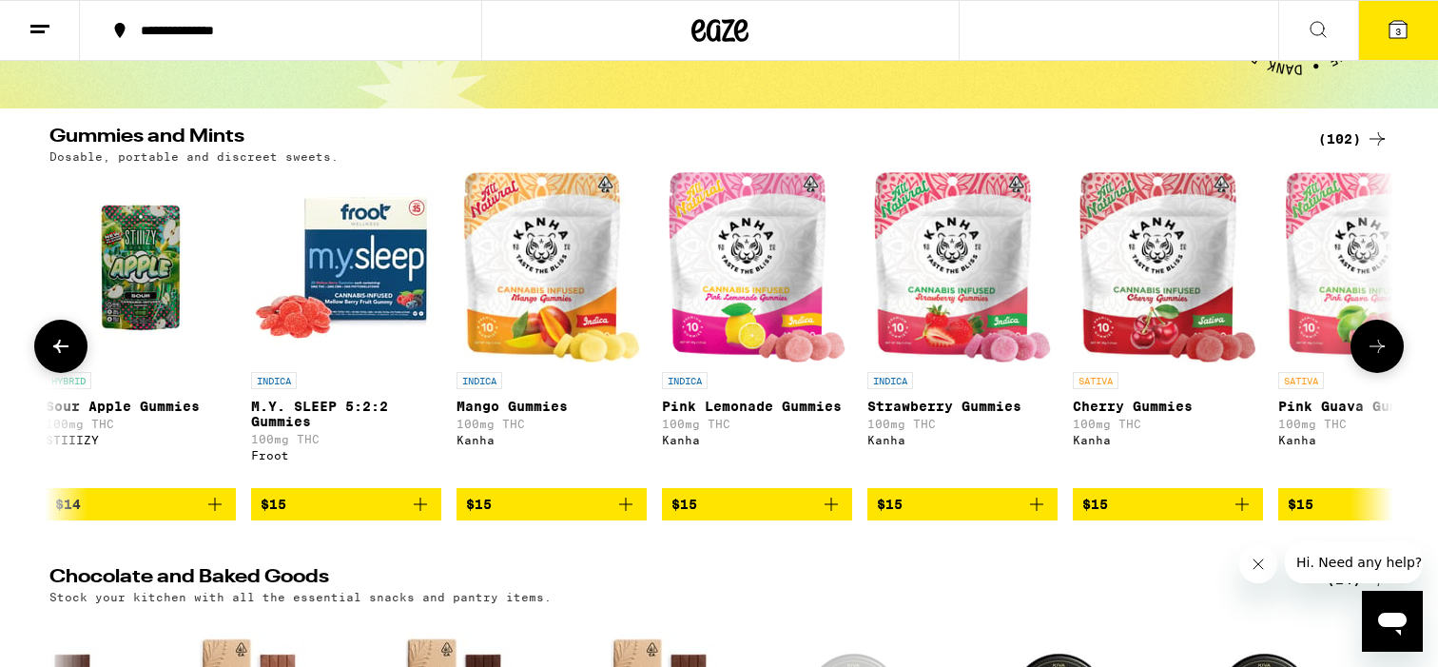
scroll to position [0, 4527]
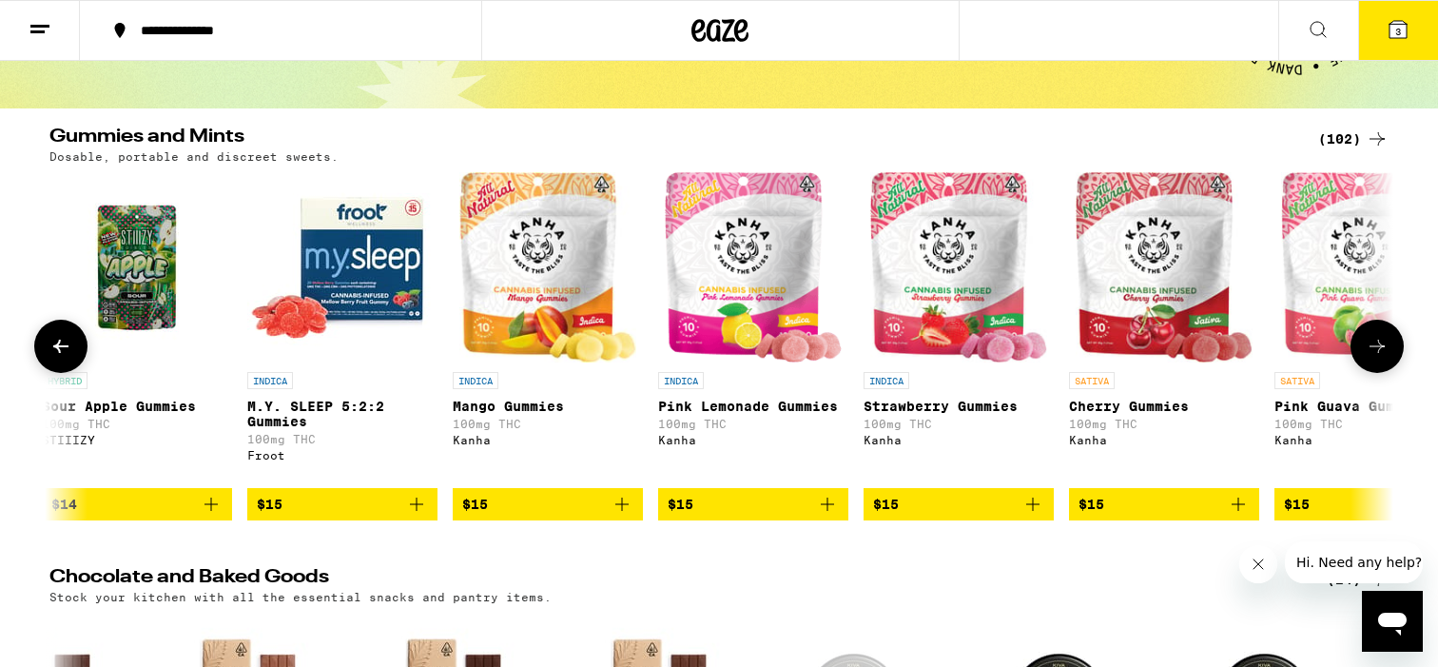
click at [1380, 353] on icon at bounding box center [1377, 346] width 15 height 13
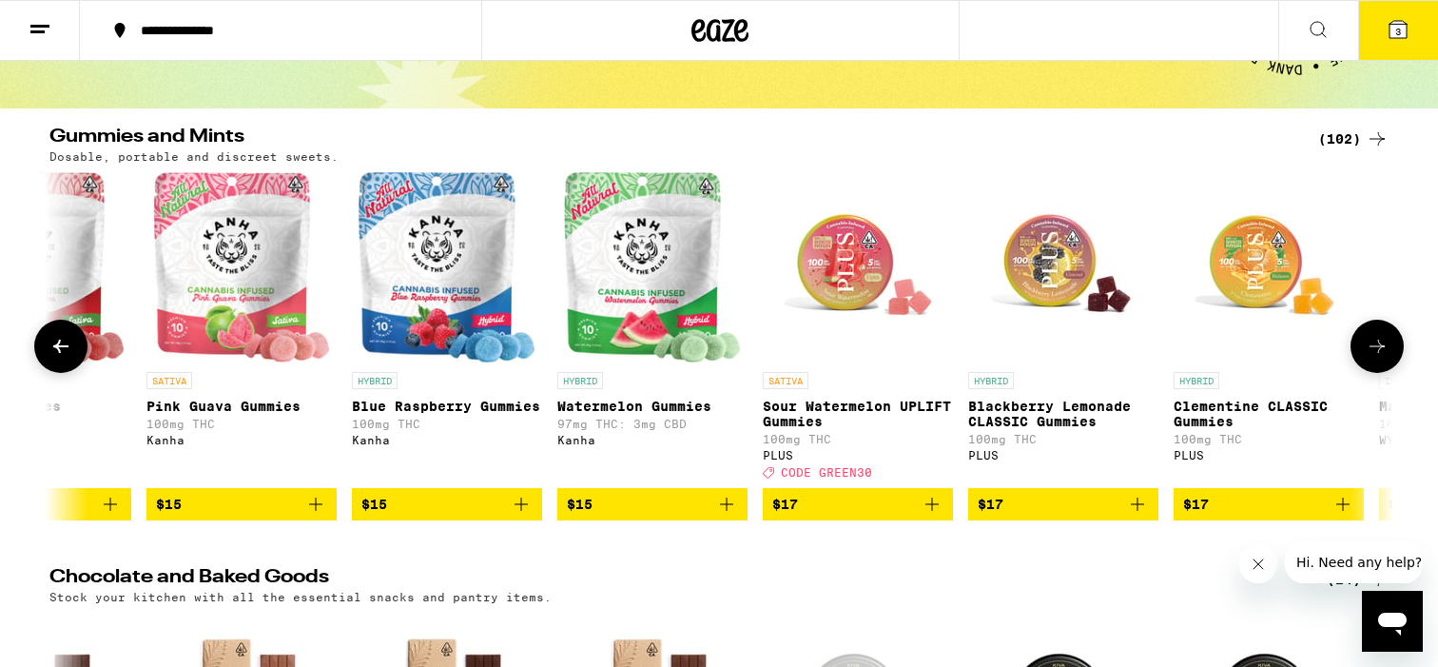
scroll to position [0, 5659]
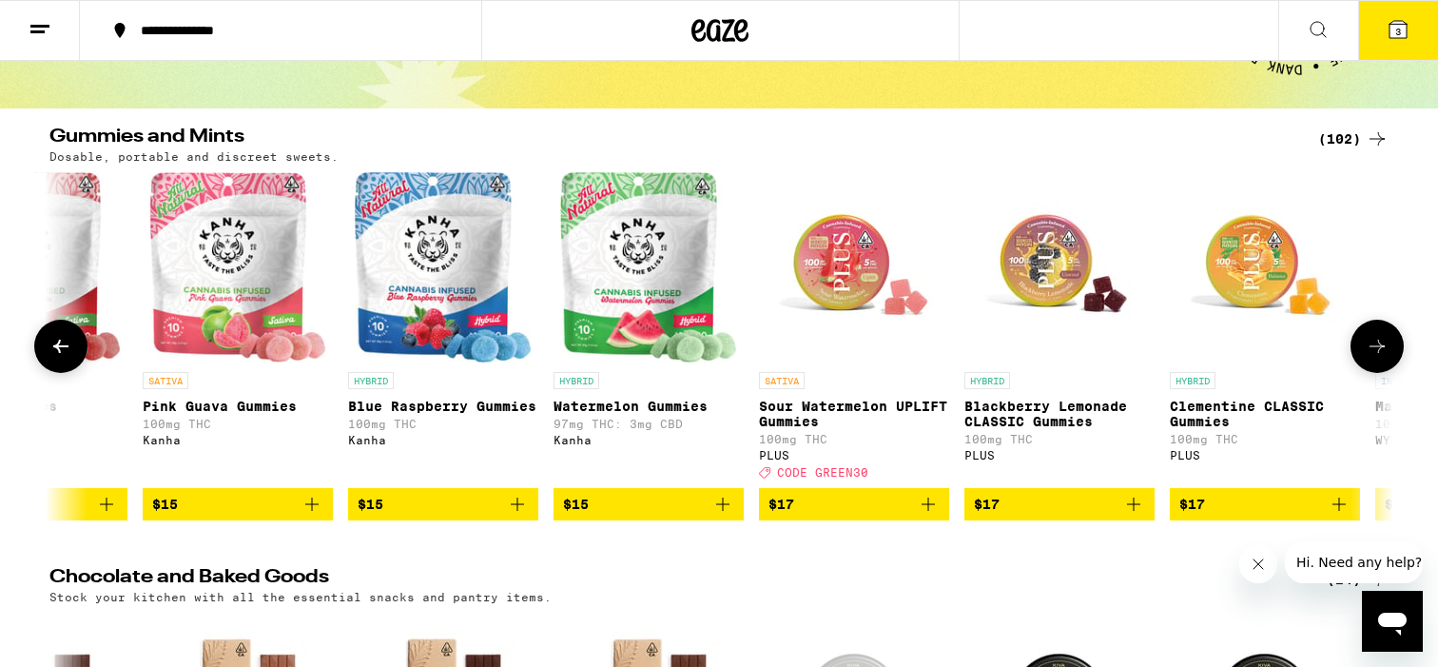
click at [1380, 353] on icon at bounding box center [1377, 346] width 15 height 13
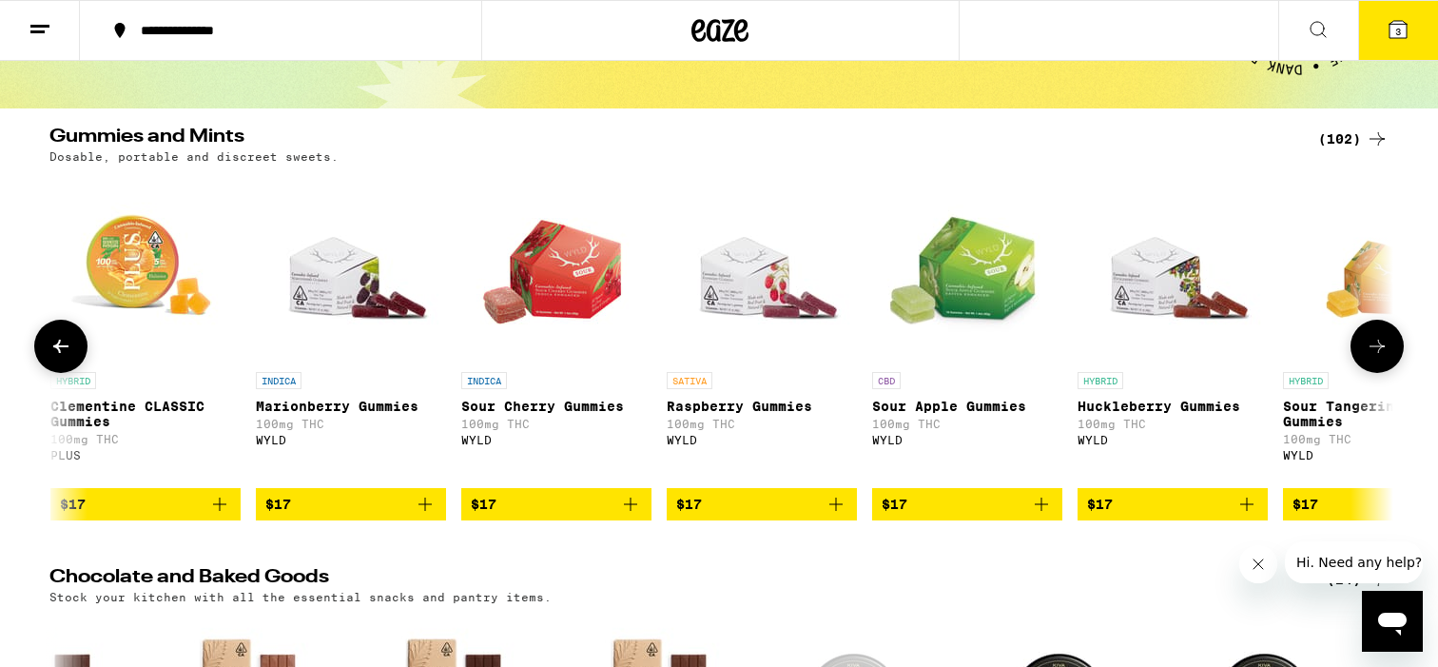
scroll to position [0, 6791]
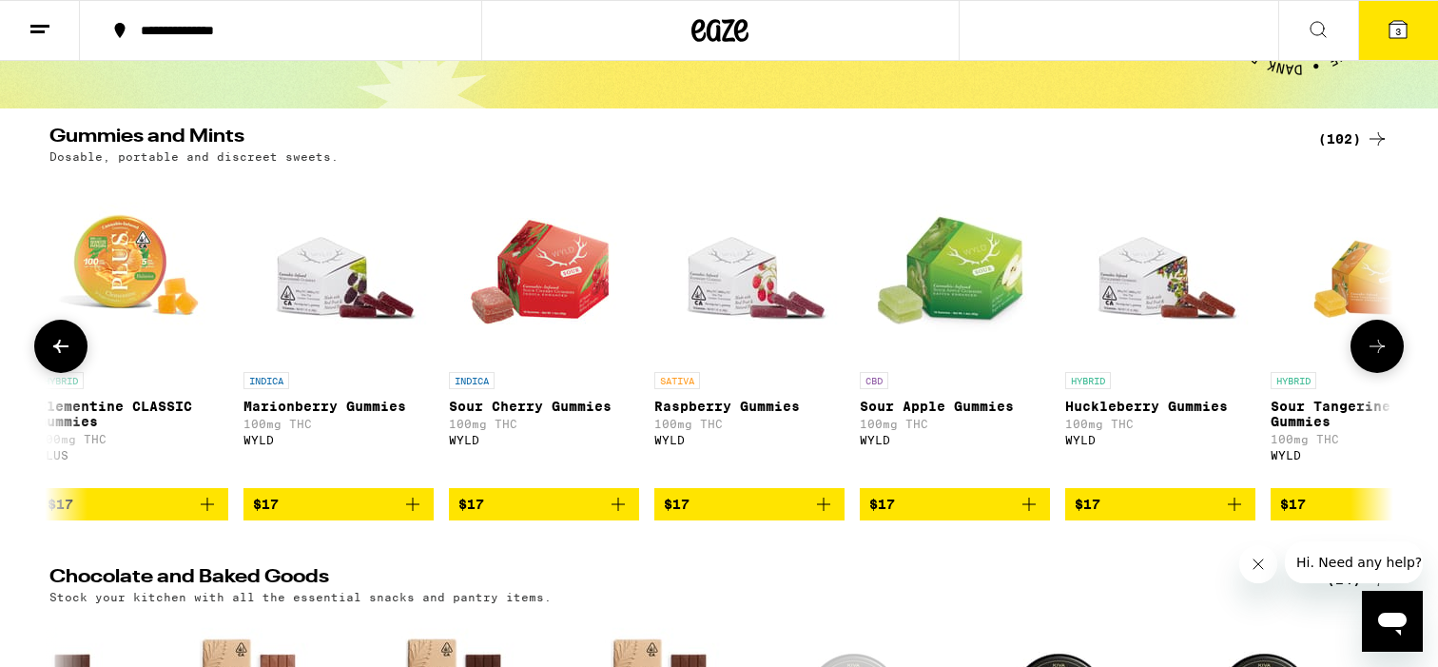
click at [1380, 353] on icon at bounding box center [1377, 346] width 15 height 13
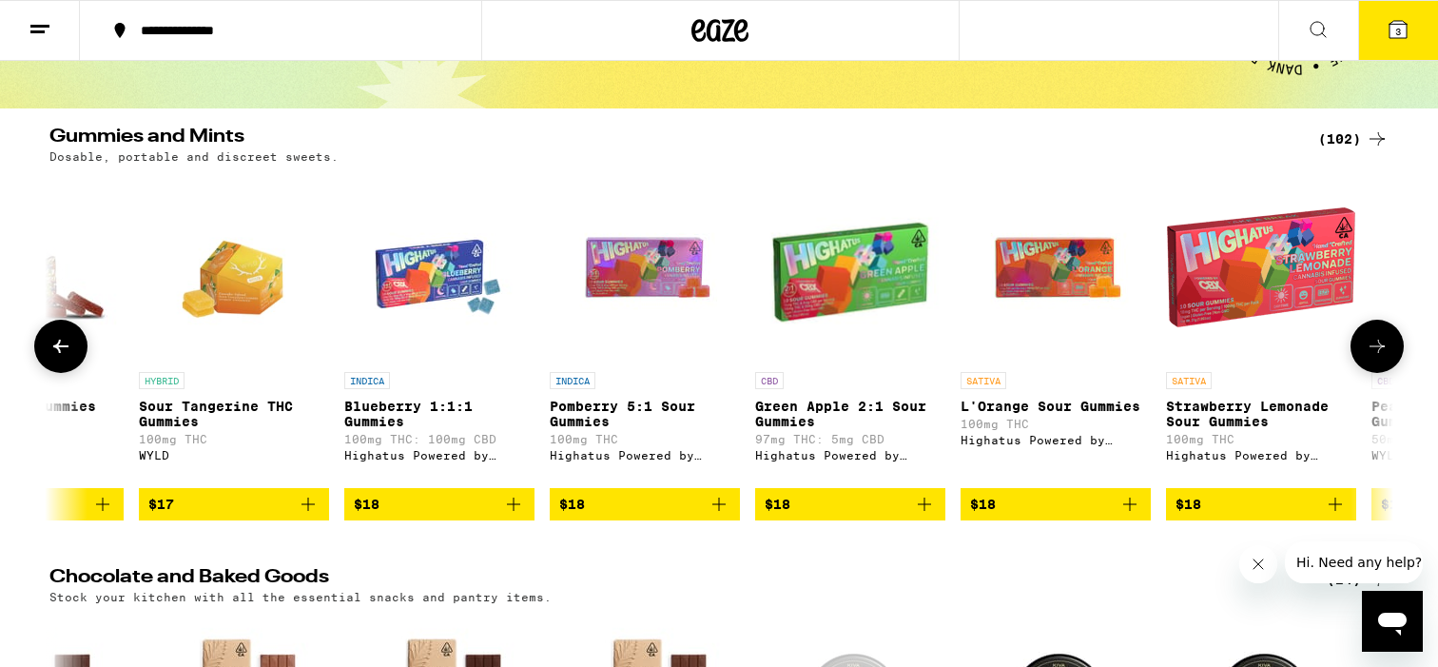
click at [1380, 353] on icon at bounding box center [1377, 346] width 15 height 13
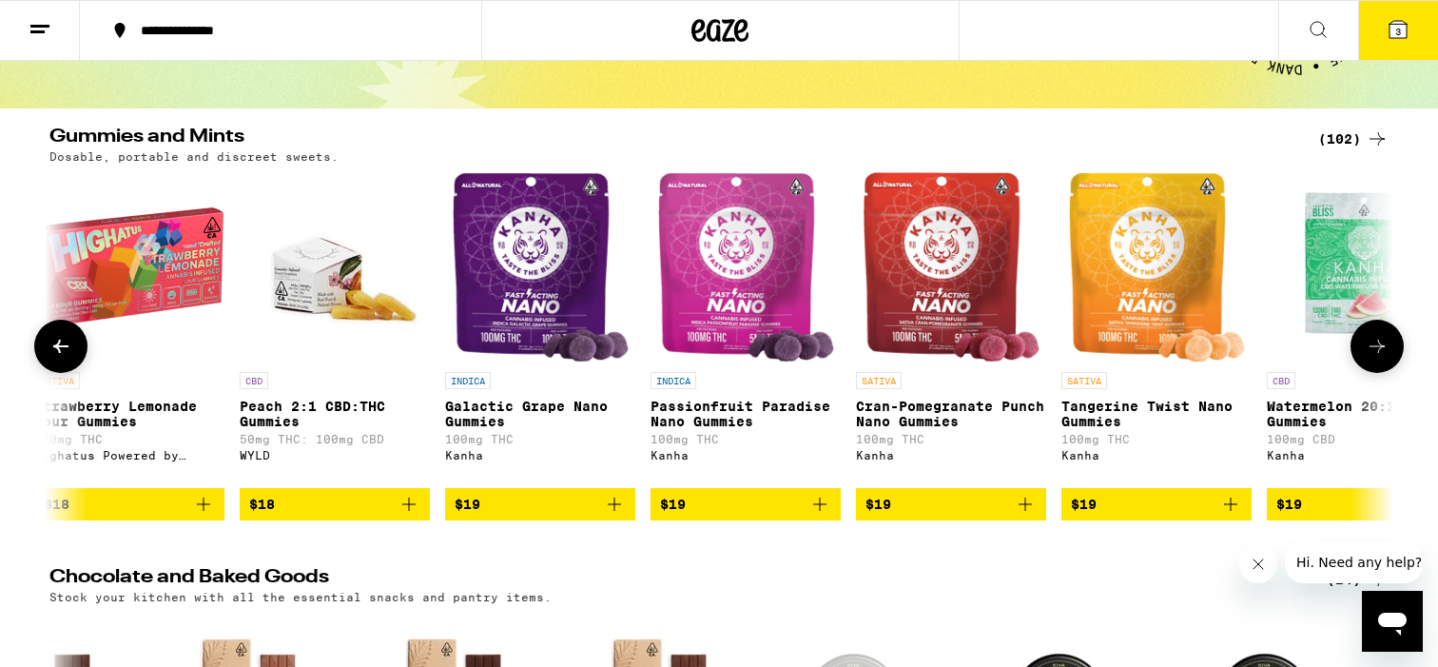
click at [1380, 353] on icon at bounding box center [1377, 346] width 15 height 13
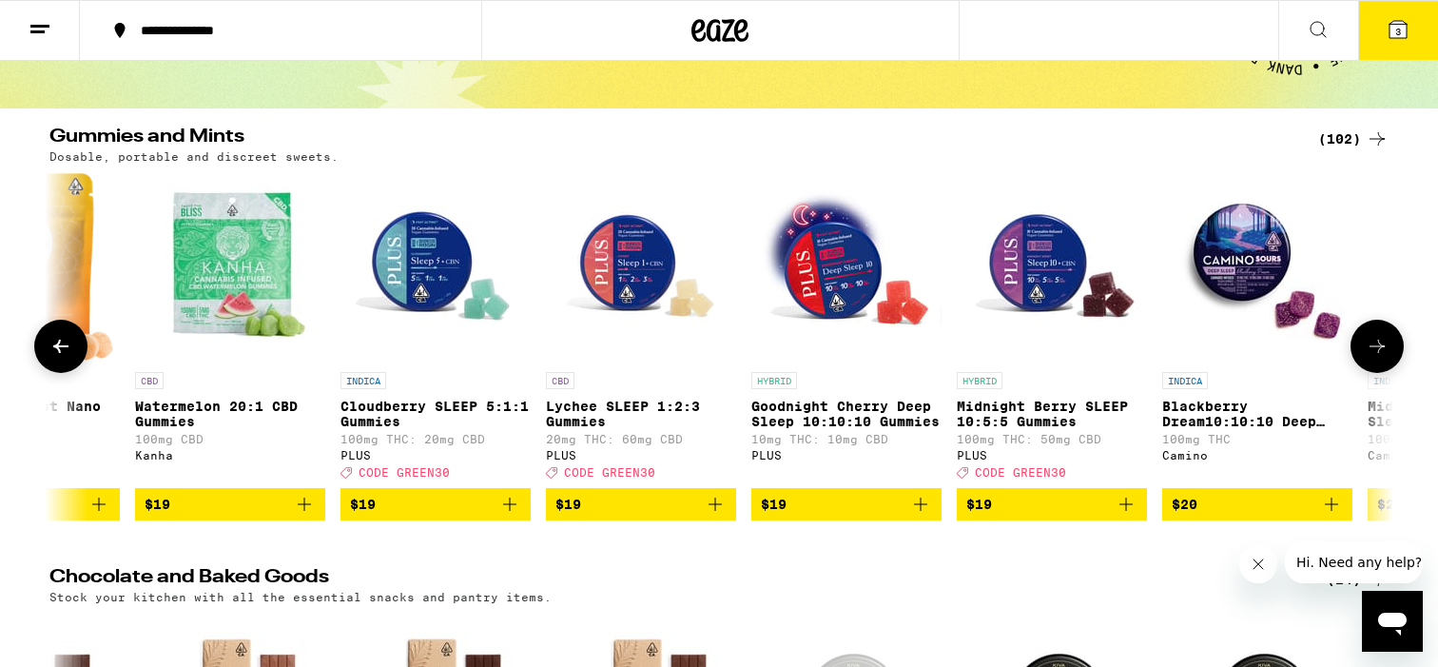
click at [1380, 353] on icon at bounding box center [1377, 346] width 15 height 13
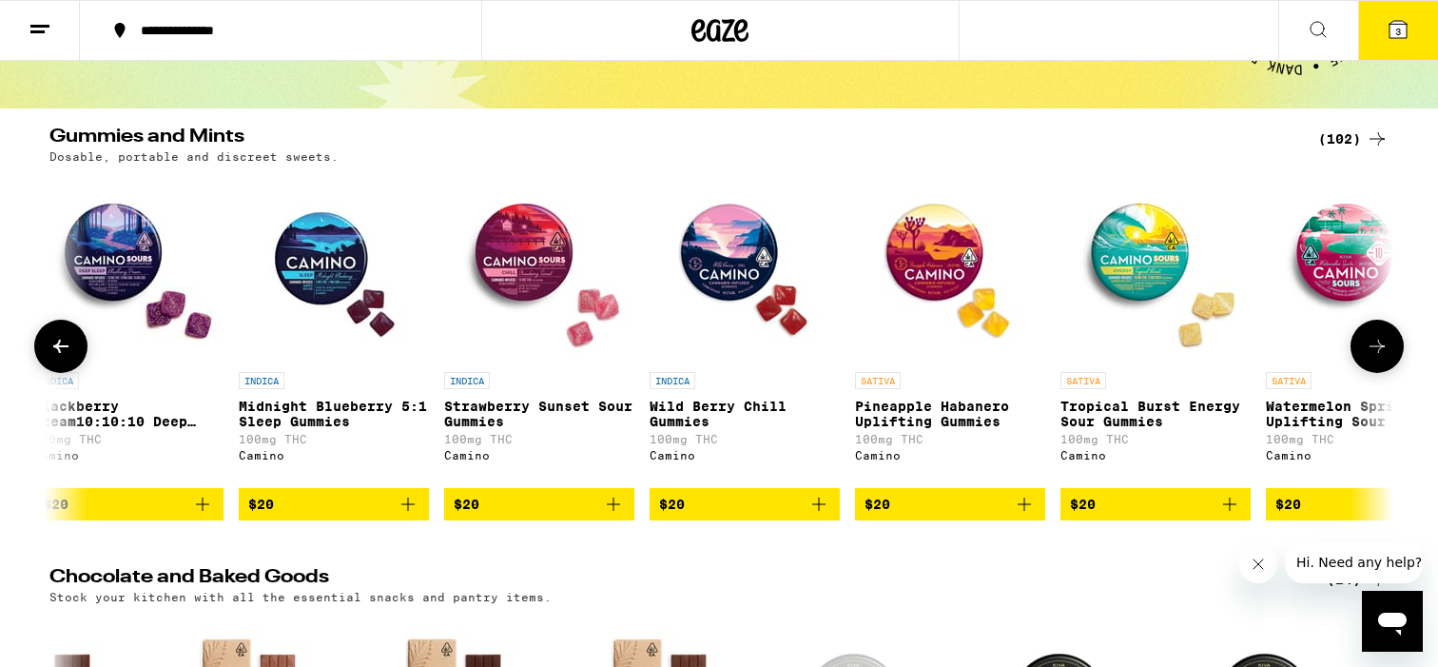
scroll to position [0, 11318]
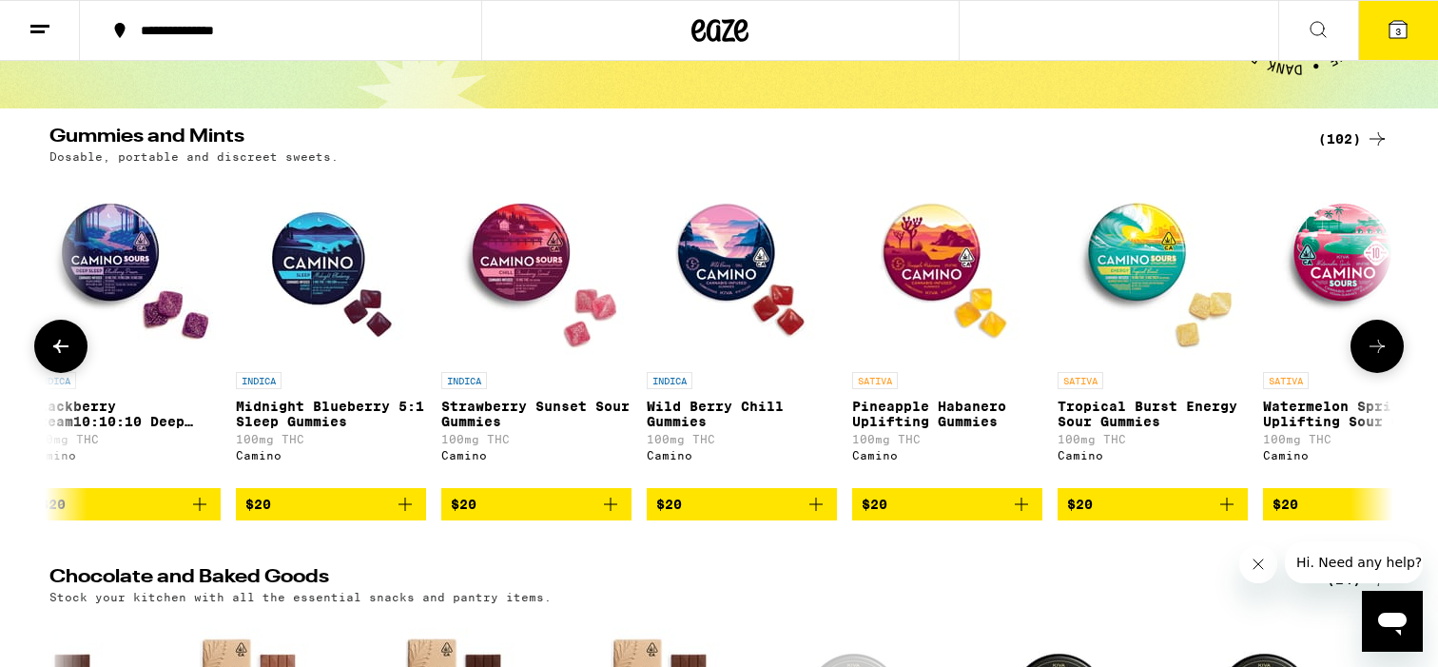
click at [1027, 513] on icon "Add to bag" at bounding box center [1021, 504] width 23 height 23
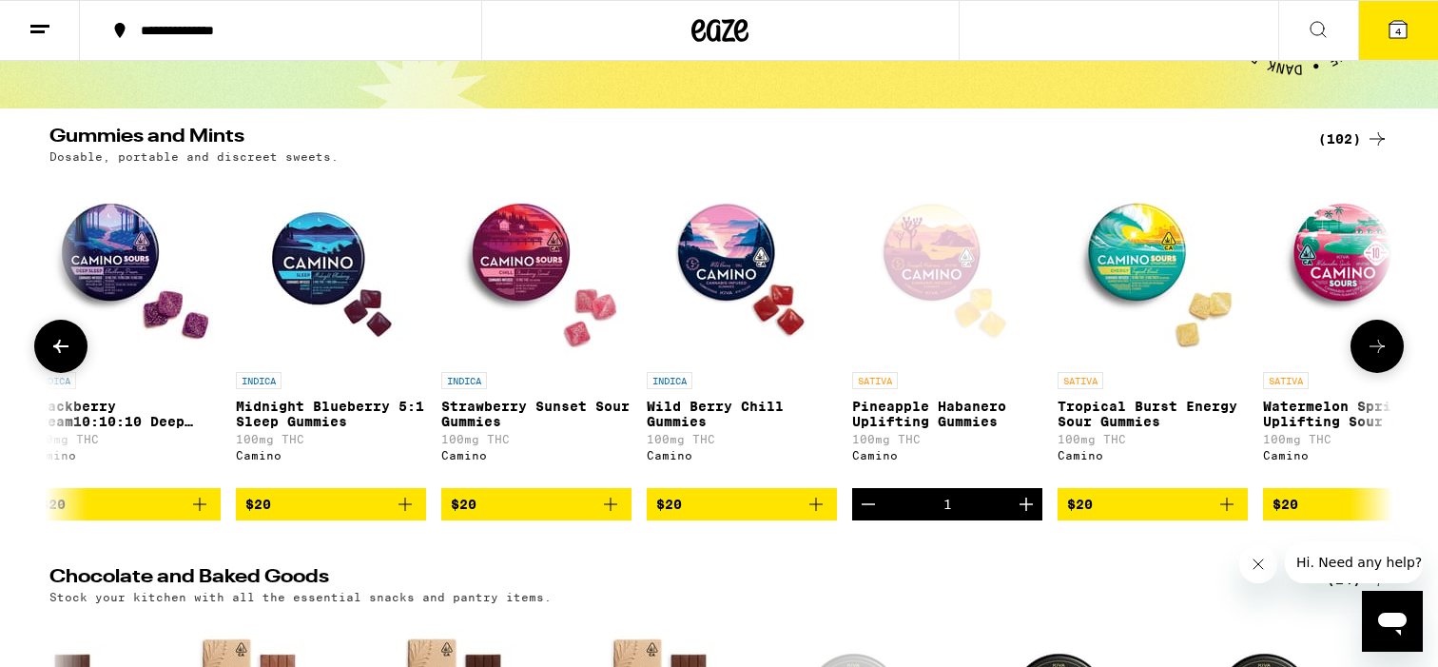
click at [1375, 365] on button at bounding box center [1377, 346] width 53 height 53
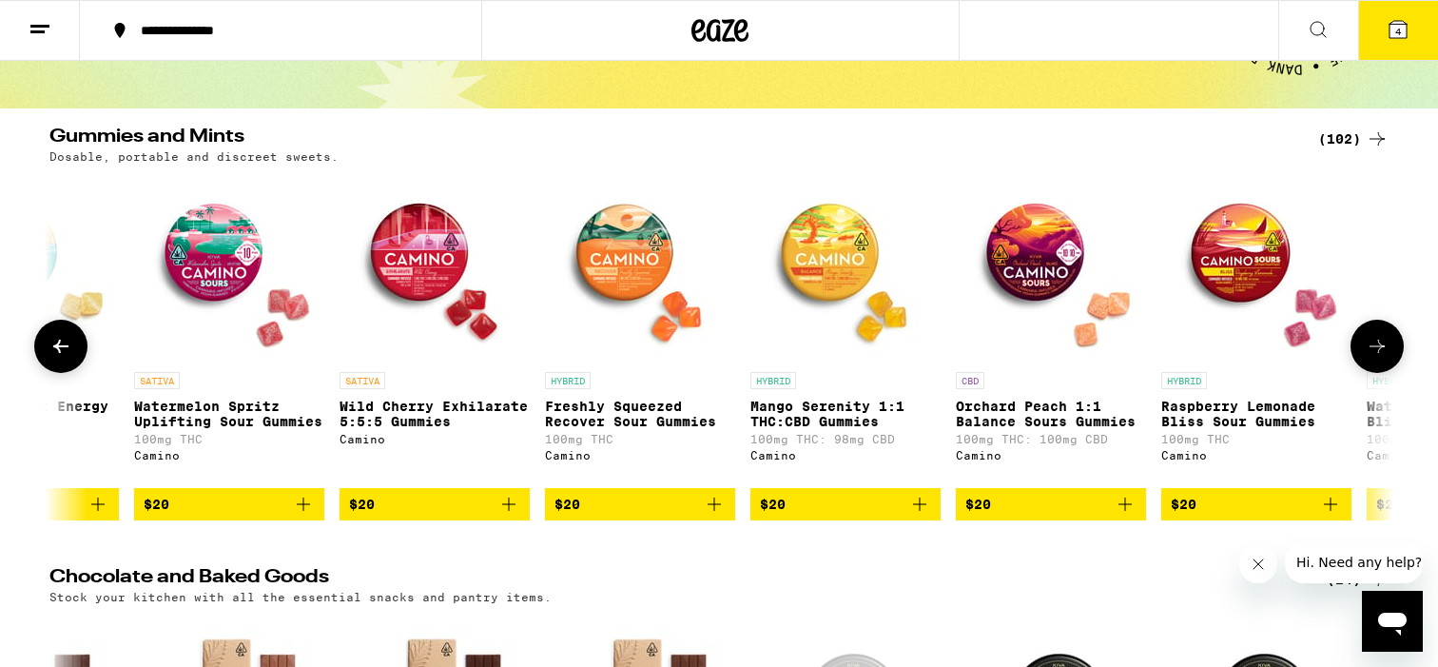
scroll to position [0, 12450]
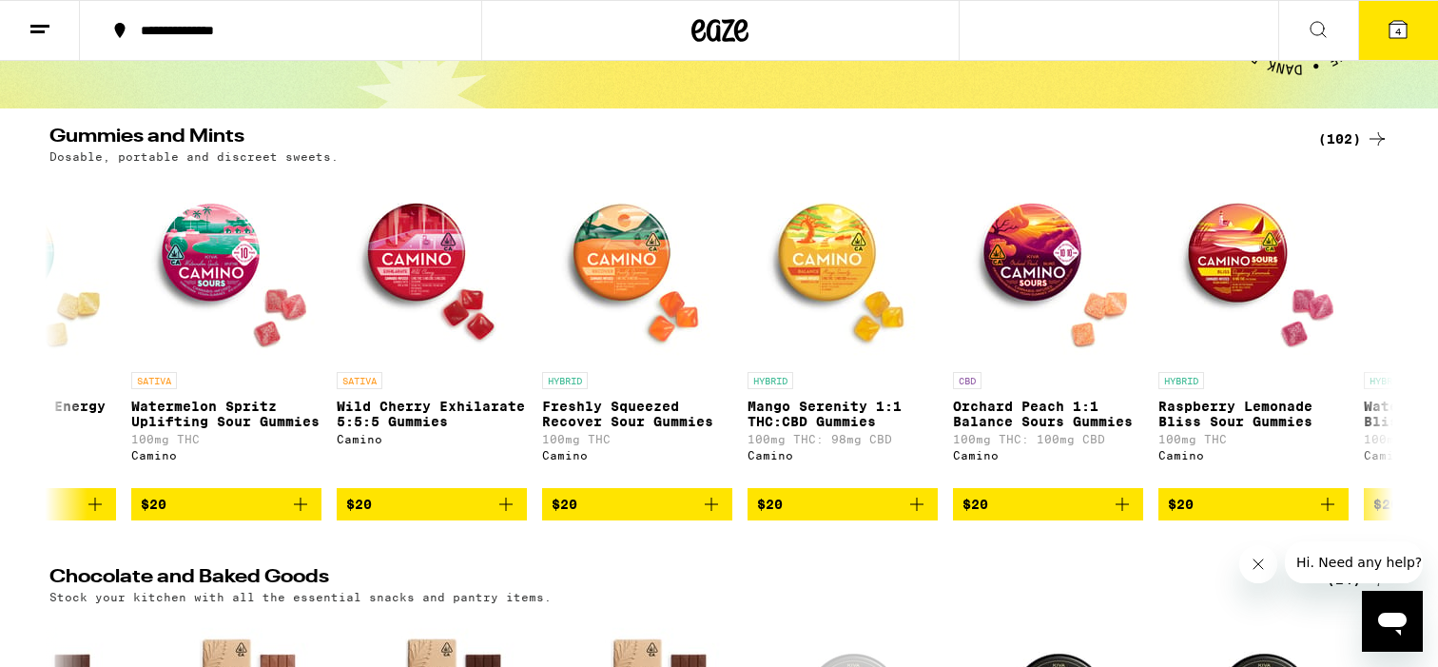
click at [1407, 21] on icon at bounding box center [1398, 29] width 23 height 23
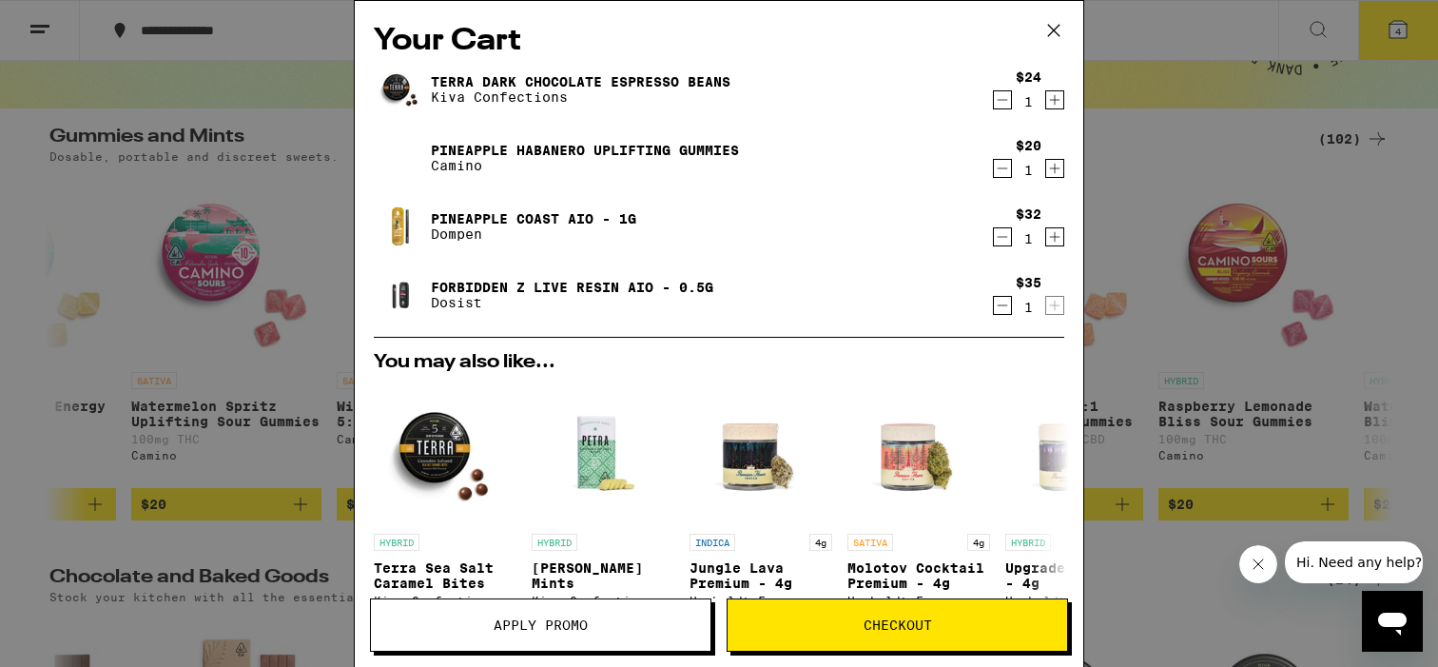
click at [902, 631] on span "Checkout" at bounding box center [898, 624] width 68 height 13
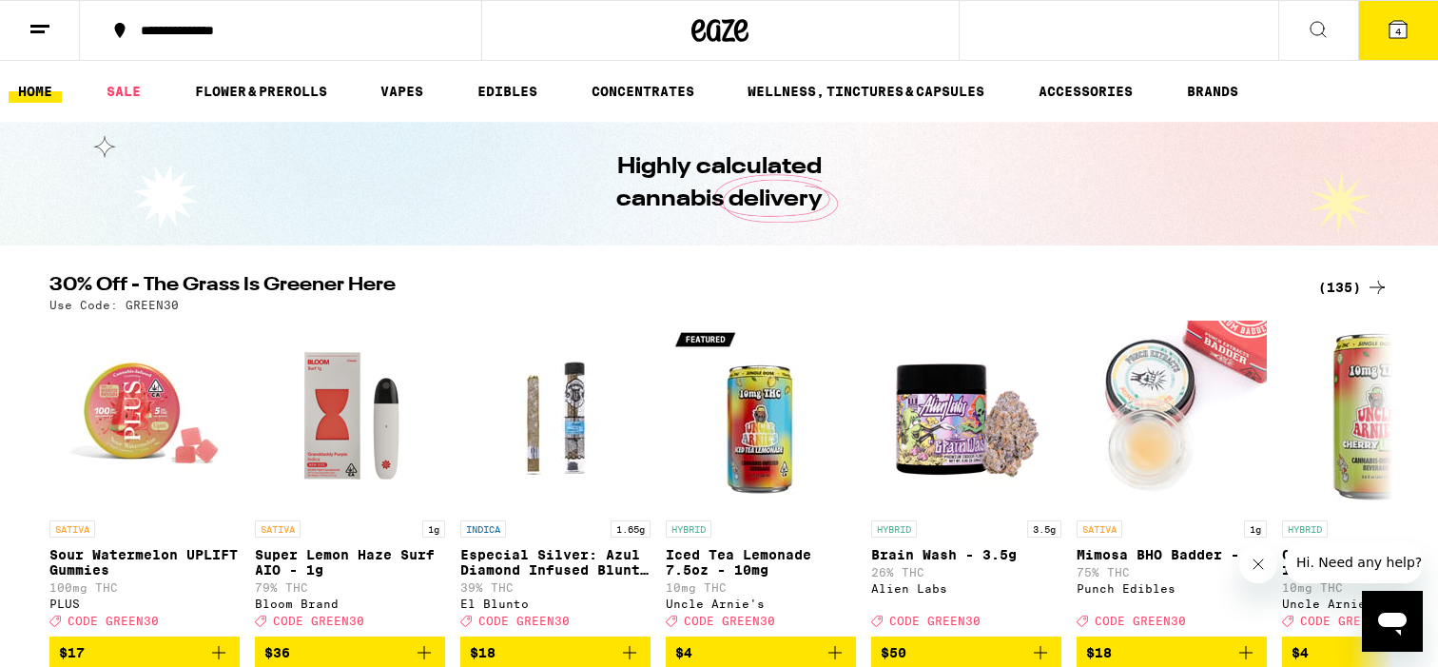
click at [1381, 46] on button "4" at bounding box center [1398, 30] width 80 height 59
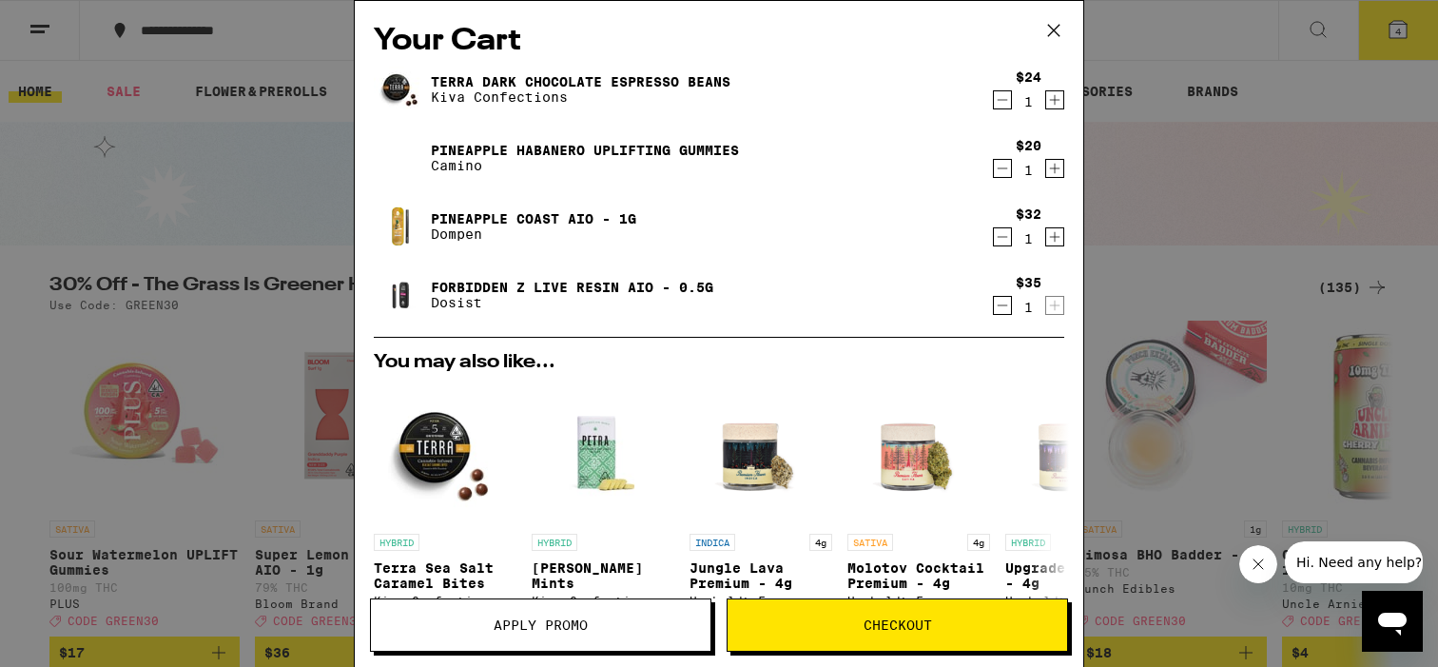
click at [938, 616] on button "Checkout" at bounding box center [897, 624] width 341 height 53
